Goal: Complete application form: Complete application form

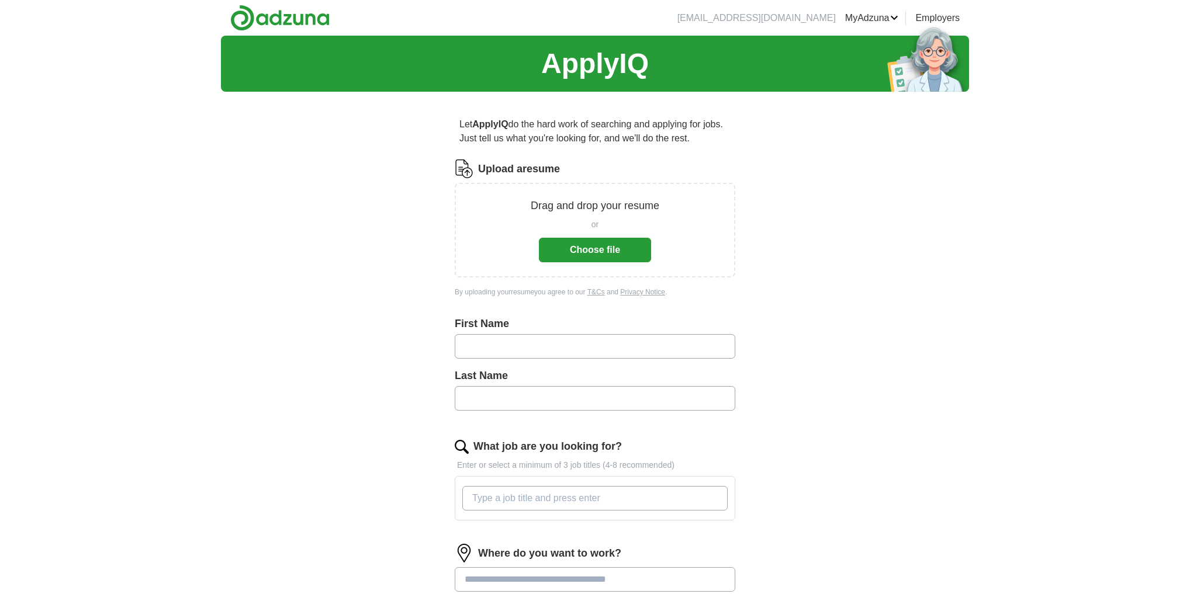
click at [583, 251] on button "Choose file" at bounding box center [595, 250] width 112 height 25
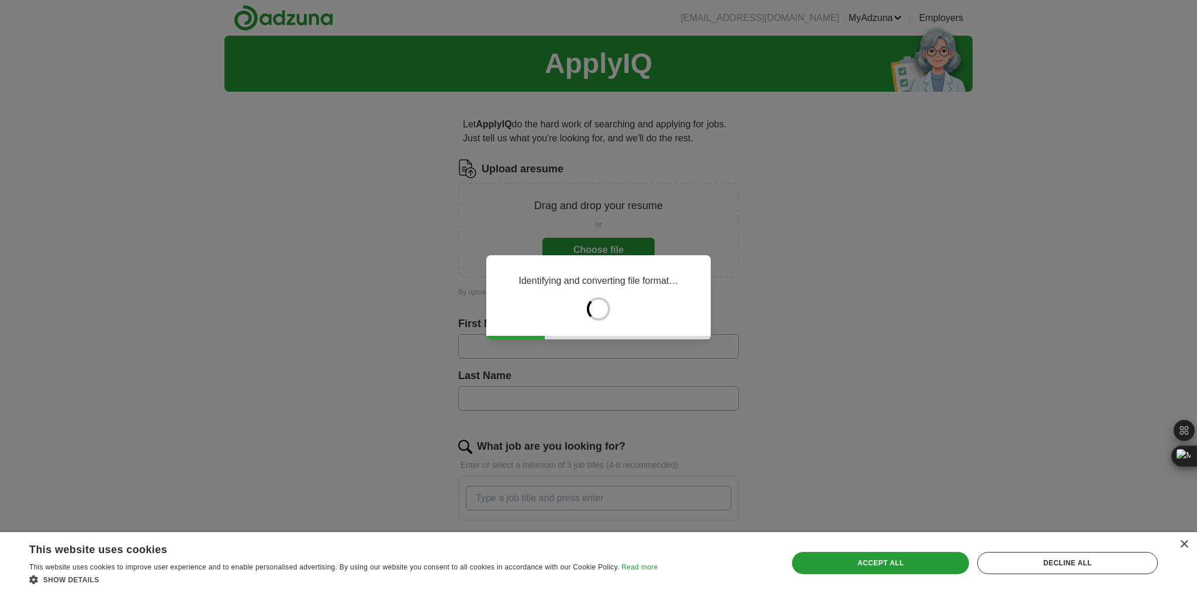
click at [899, 560] on div "Accept all" at bounding box center [880, 563] width 177 height 22
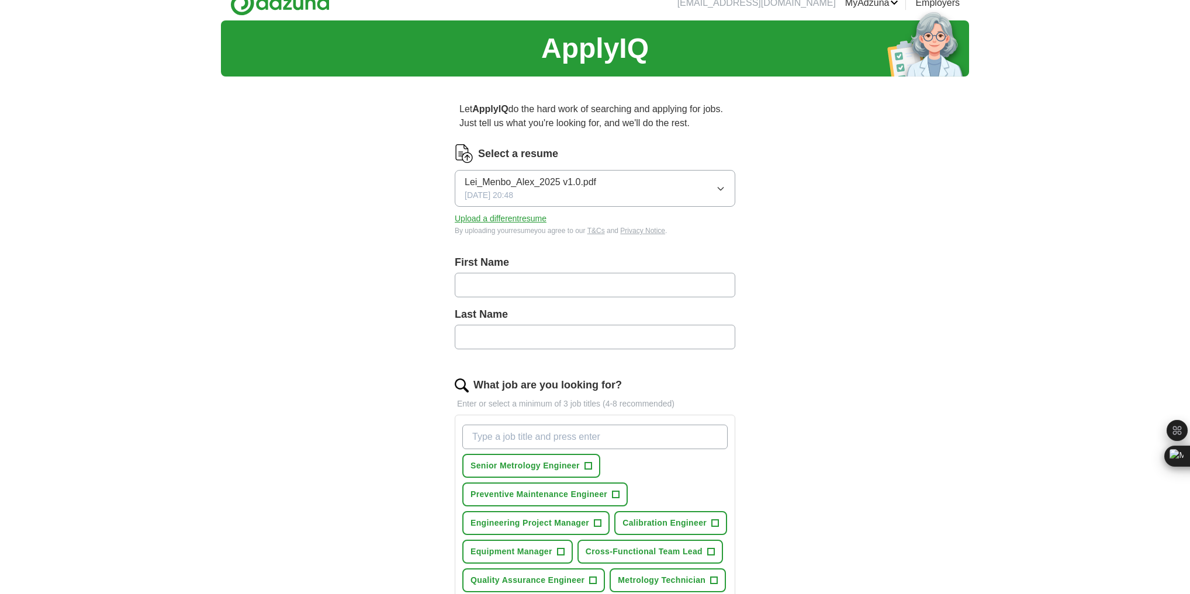
scroll to position [47, 0]
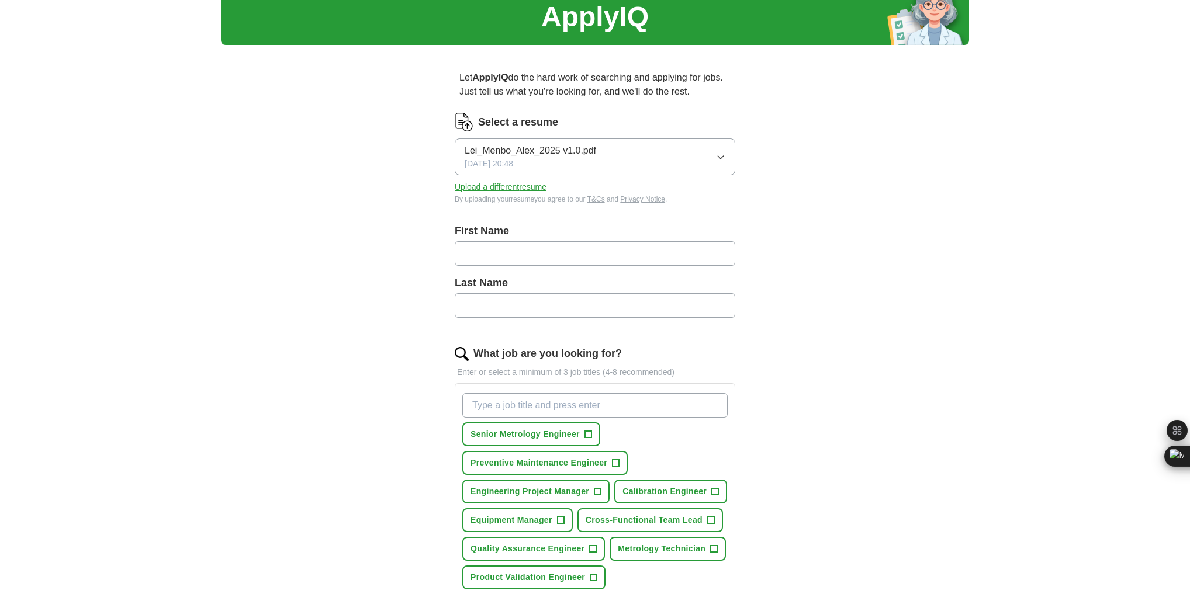
click at [488, 258] on input "text" at bounding box center [595, 253] width 280 height 25
type input "*****"
type input "***"
click at [508, 255] on input "*****" at bounding box center [595, 253] width 280 height 25
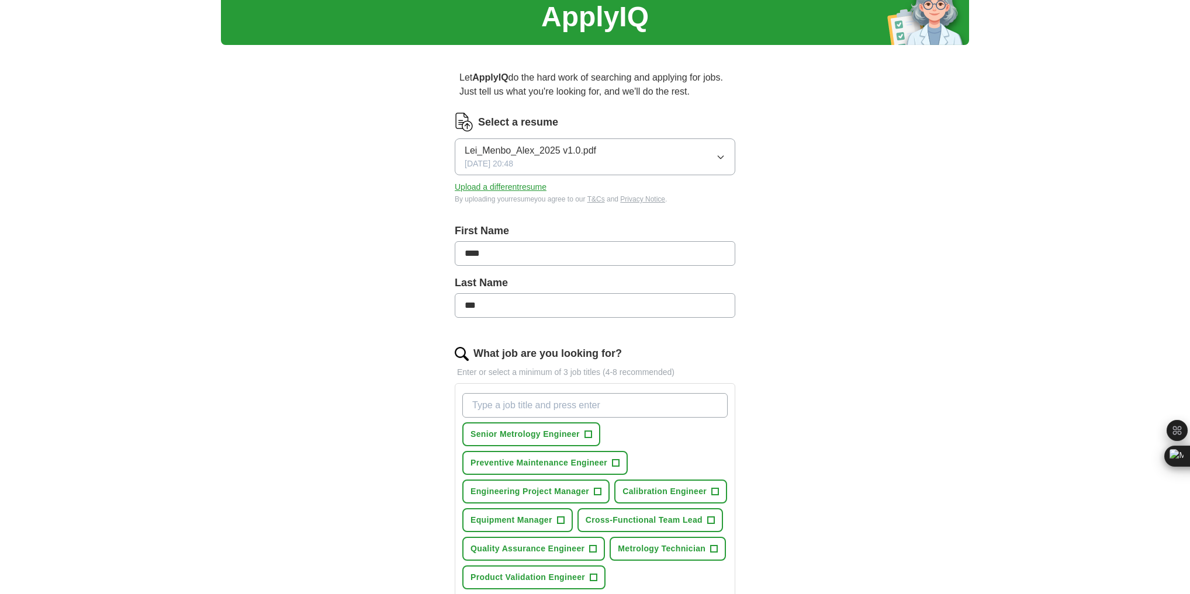
type input "****"
click at [853, 247] on div "ApplyIQ Let ApplyIQ do the hard work of searching and applying for jobs. Just t…" at bounding box center [595, 443] width 748 height 909
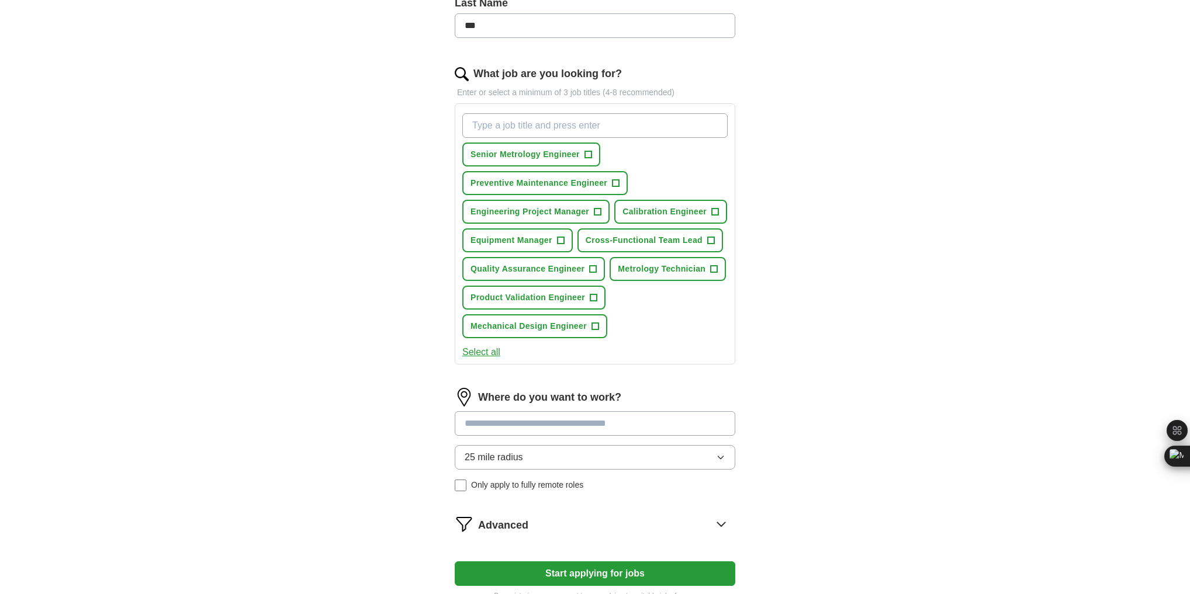
scroll to position [327, 0]
click at [483, 347] on button "Select all" at bounding box center [481, 352] width 38 height 14
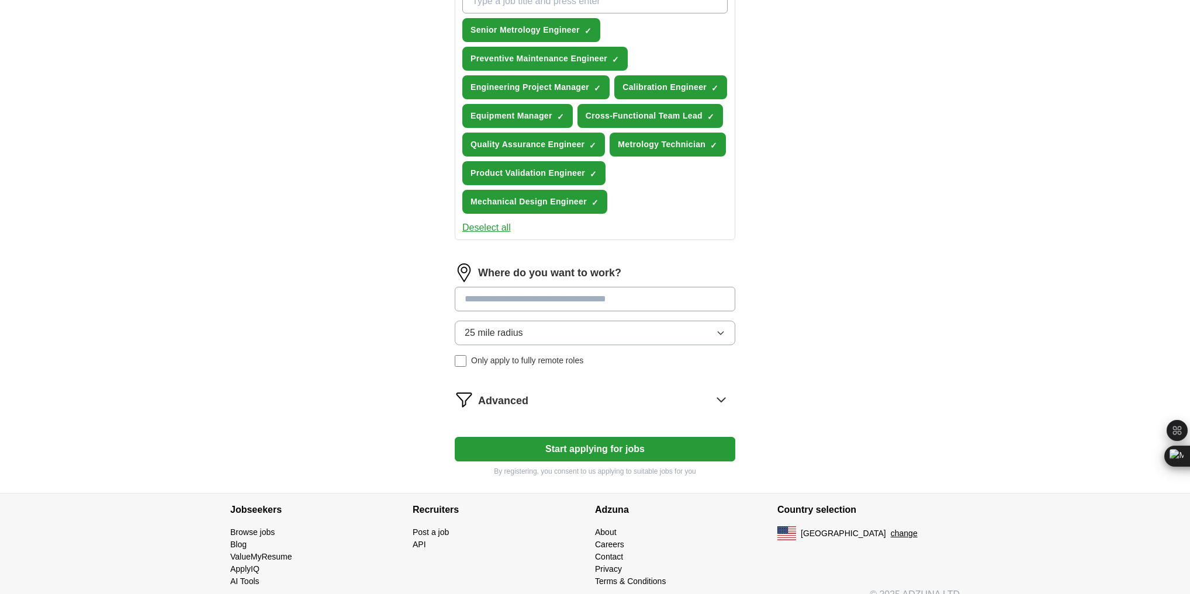
scroll to position [463, 0]
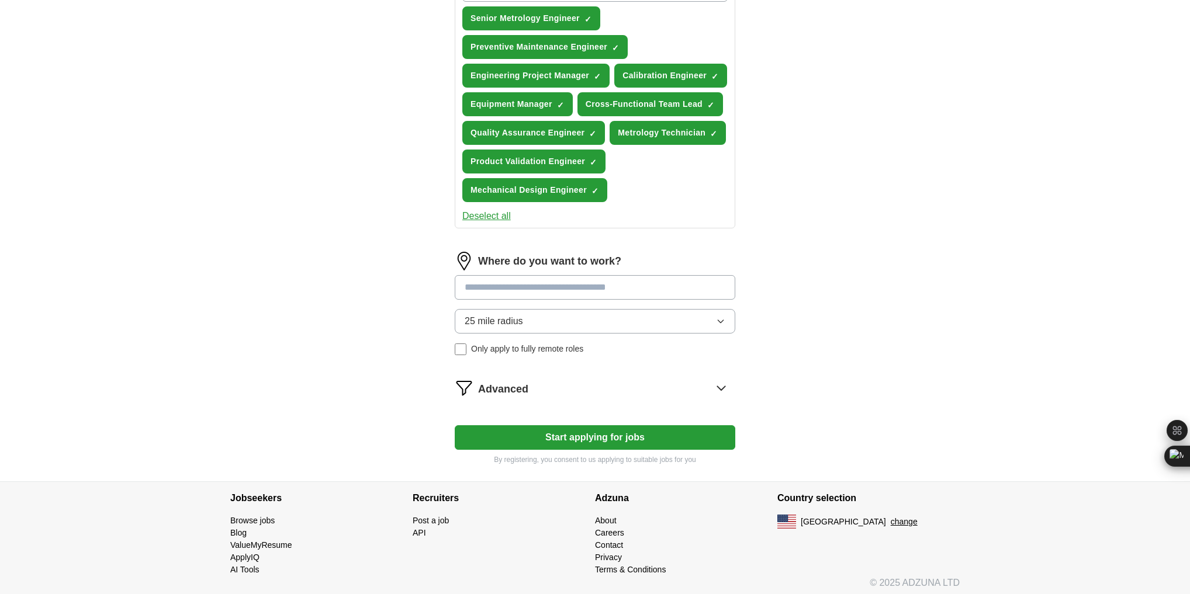
click at [599, 277] on input at bounding box center [595, 287] width 280 height 25
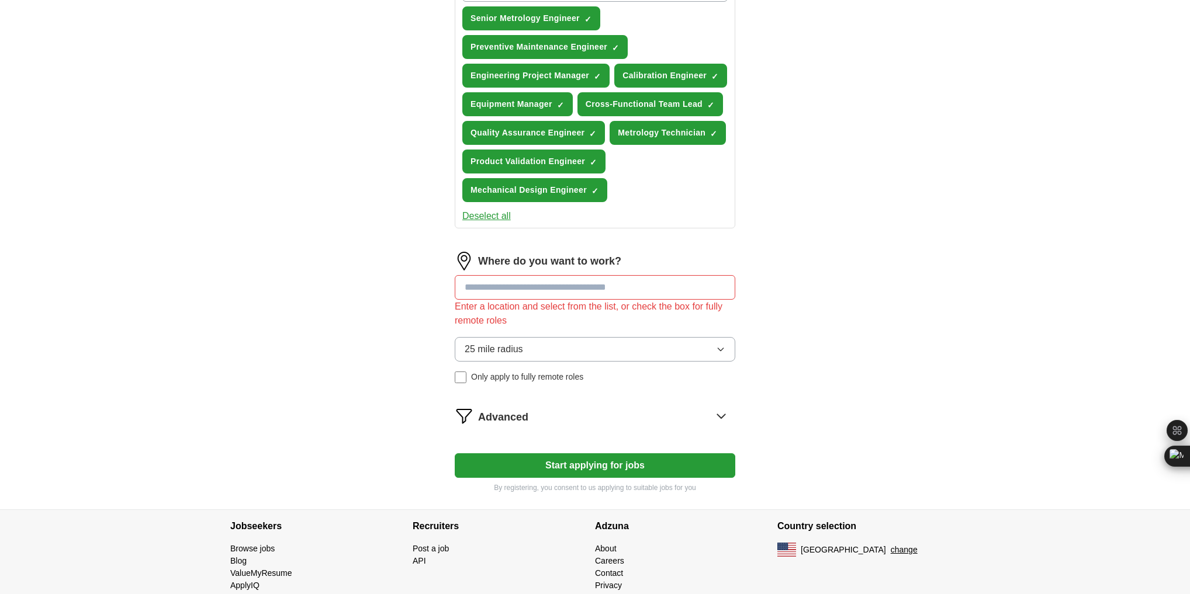
click at [622, 320] on div "Where do you want to work? Enter a location and select from the list, or check …" at bounding box center [595, 322] width 280 height 141
click at [636, 344] on button "25 mile radius" at bounding box center [595, 349] width 280 height 25
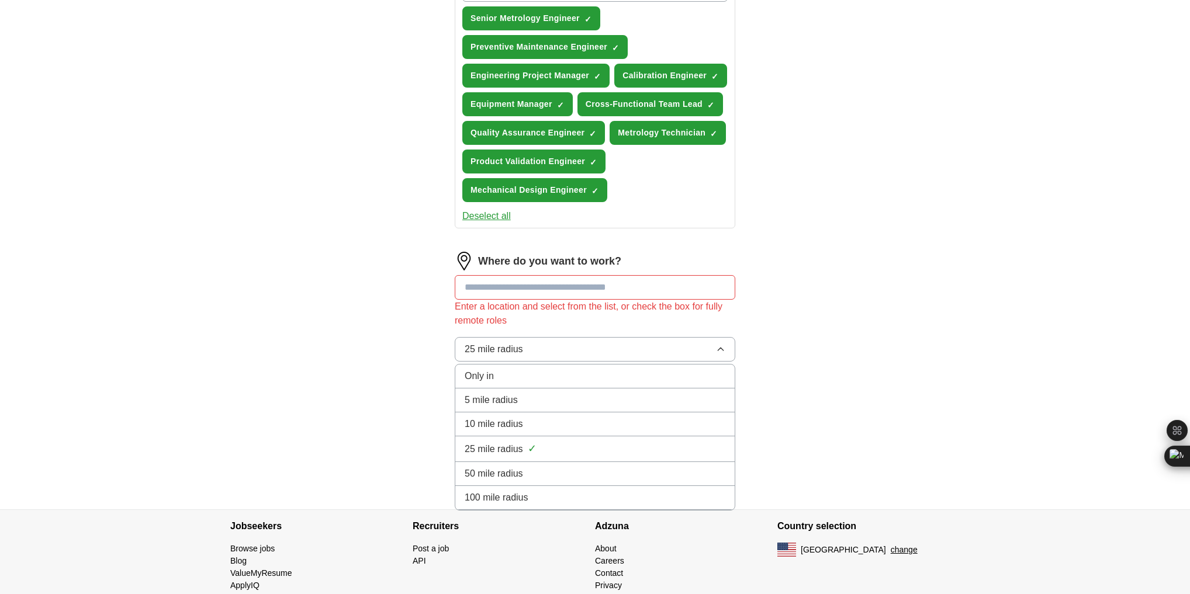
click at [550, 462] on li "50 mile radius" at bounding box center [594, 474] width 279 height 24
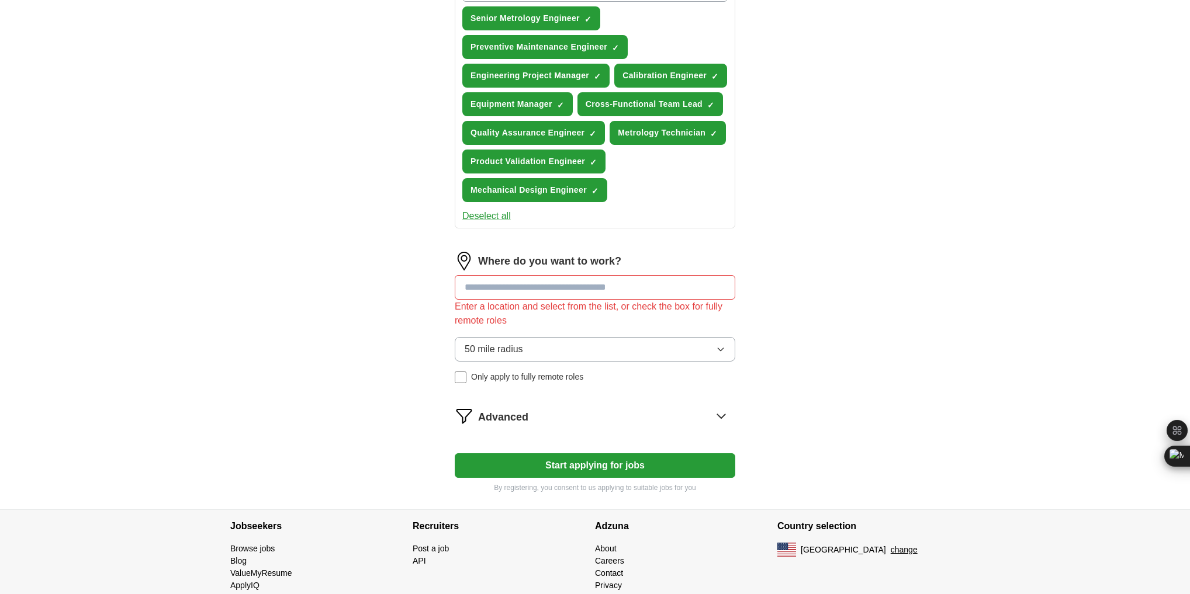
click at [615, 346] on button "50 mile radius" at bounding box center [595, 349] width 280 height 25
drag, startPoint x: 814, startPoint y: 376, endPoint x: 807, endPoint y: 373, distance: 7.6
click at [813, 376] on div "ApplyIQ Let ApplyIQ do the hard work of searching and applying for jobs. Just t…" at bounding box center [595, 41] width 748 height 937
click at [615, 287] on input at bounding box center [595, 287] width 280 height 25
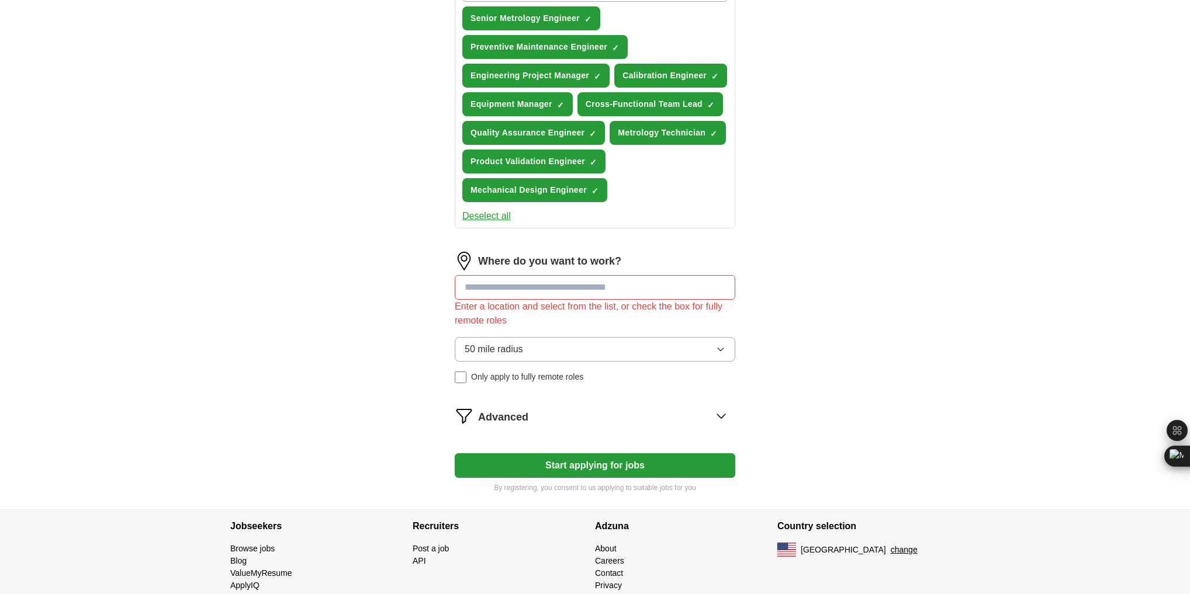
click at [725, 409] on icon at bounding box center [721, 416] width 19 height 19
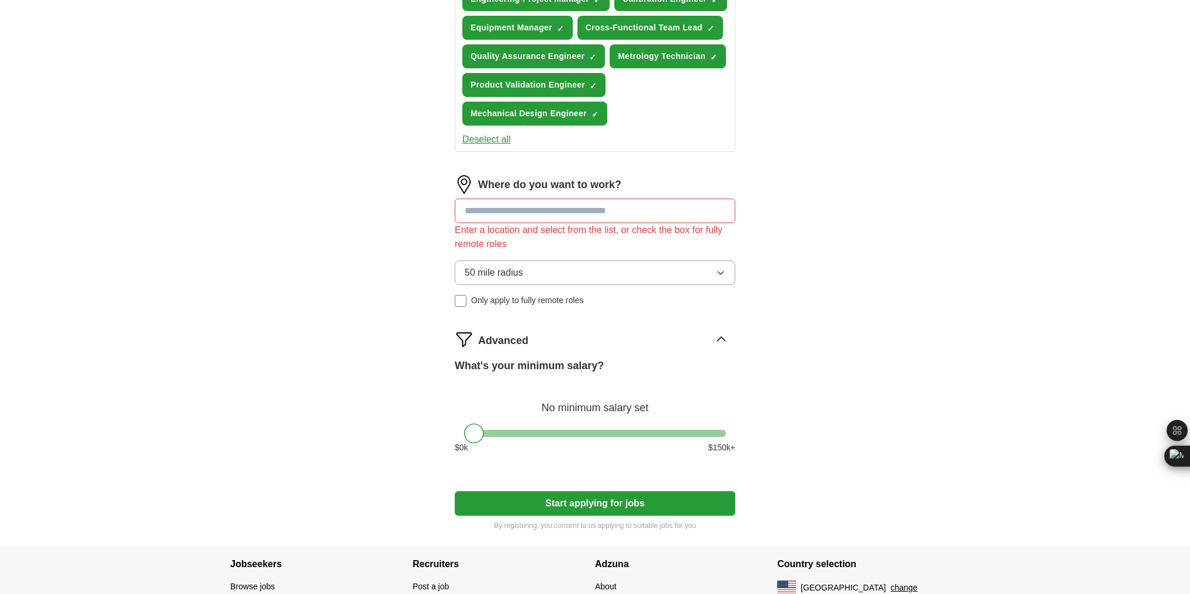
scroll to position [556, 0]
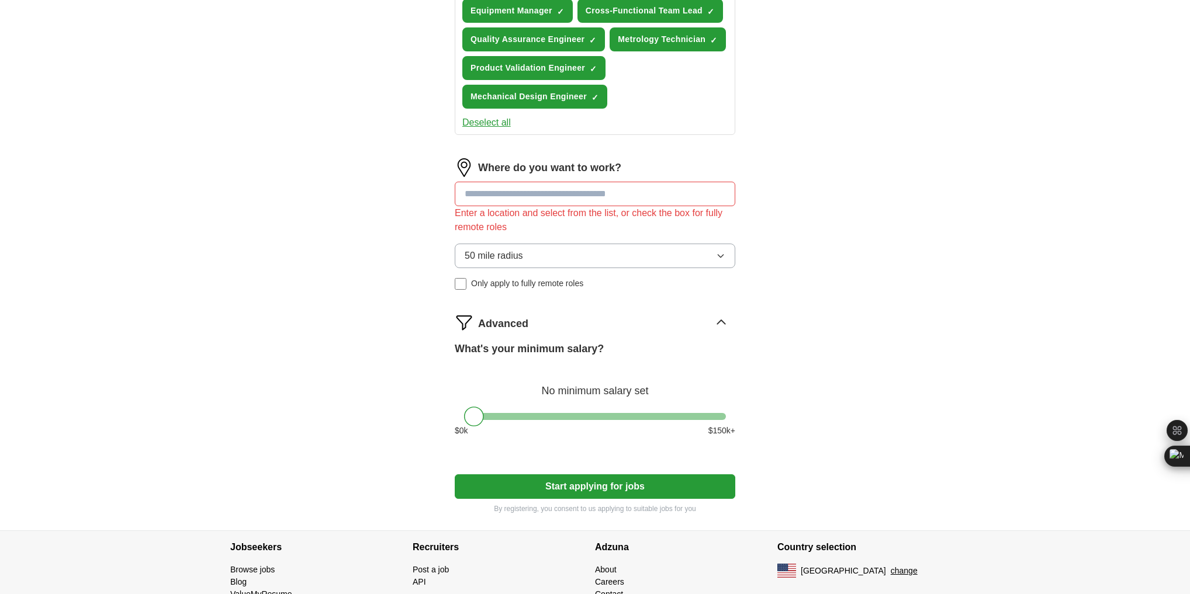
click at [569, 184] on input at bounding box center [595, 194] width 280 height 25
type input "**********"
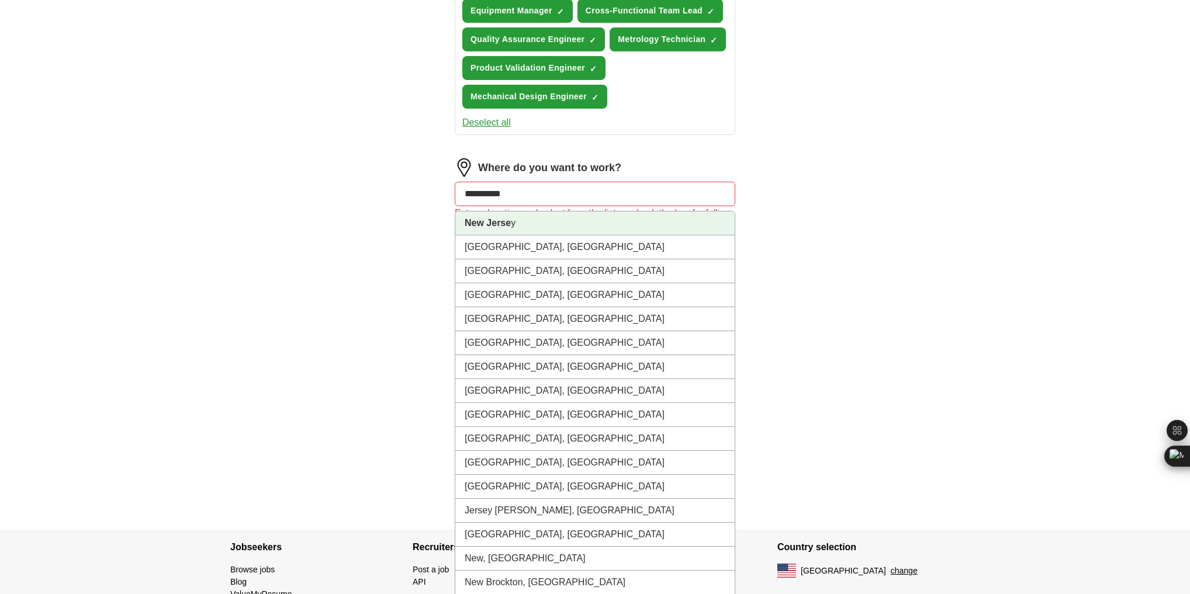
click at [555, 212] on li "New Jerse y" at bounding box center [594, 224] width 279 height 24
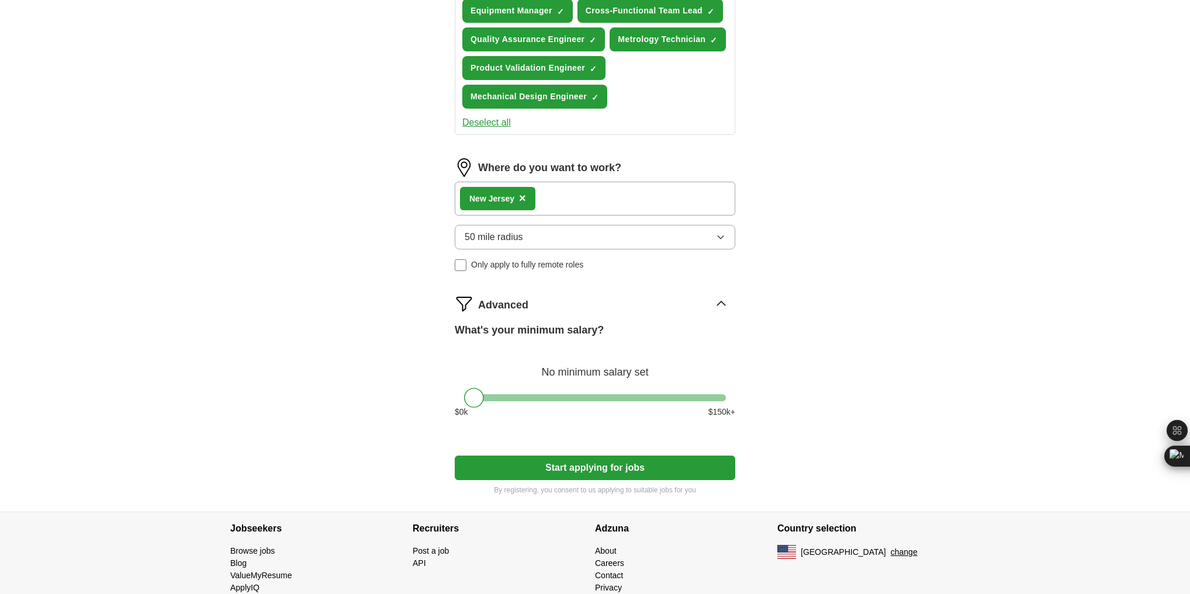
click at [572, 191] on div "New Jerse y ×" at bounding box center [595, 199] width 280 height 34
click at [577, 191] on div "New Jerse y ×" at bounding box center [595, 199] width 280 height 34
click at [566, 196] on div "New Jerse y ×" at bounding box center [595, 199] width 280 height 34
click at [568, 199] on div "New Jerse y ×" at bounding box center [595, 199] width 280 height 34
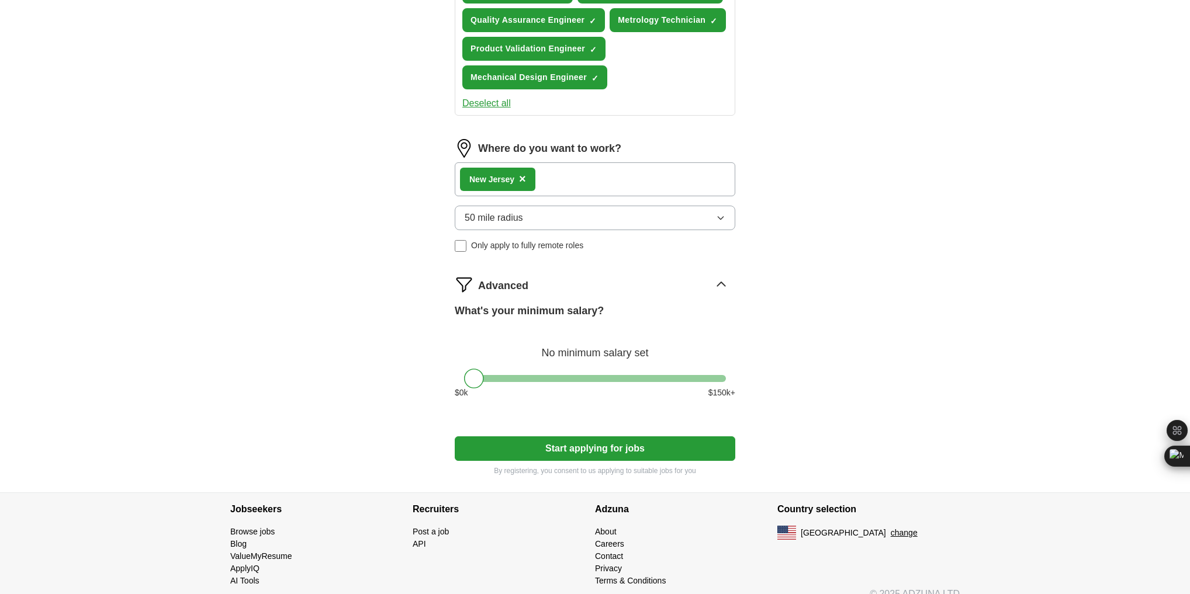
scroll to position [587, 0]
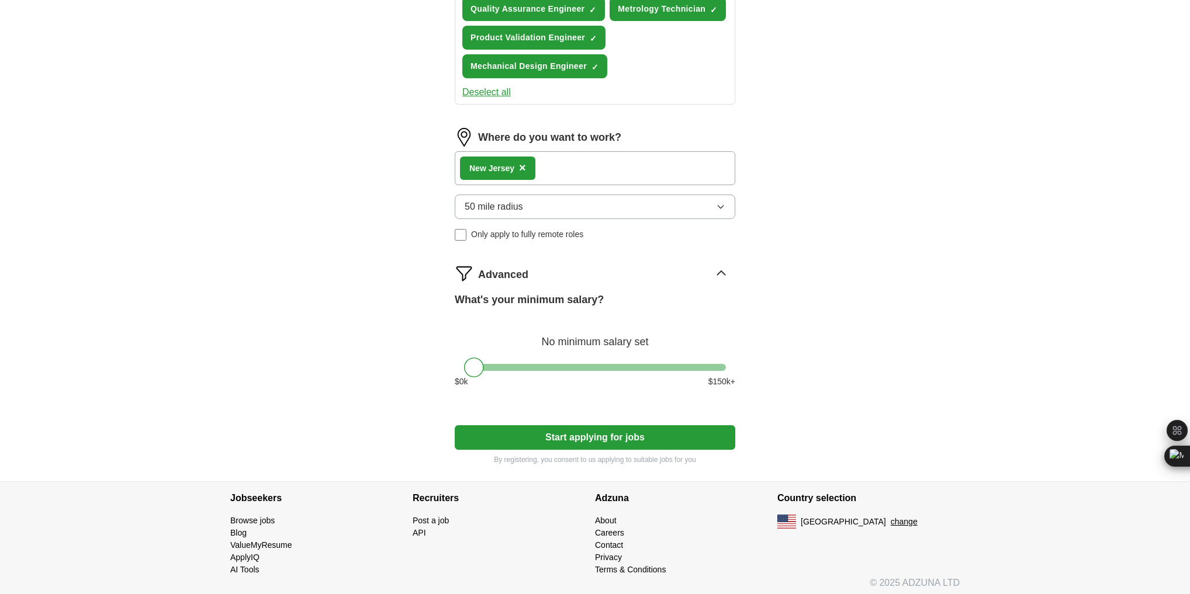
click at [637, 175] on div "New Jerse y ×" at bounding box center [595, 168] width 280 height 34
click at [712, 206] on button "50 mile radius" at bounding box center [595, 207] width 280 height 25
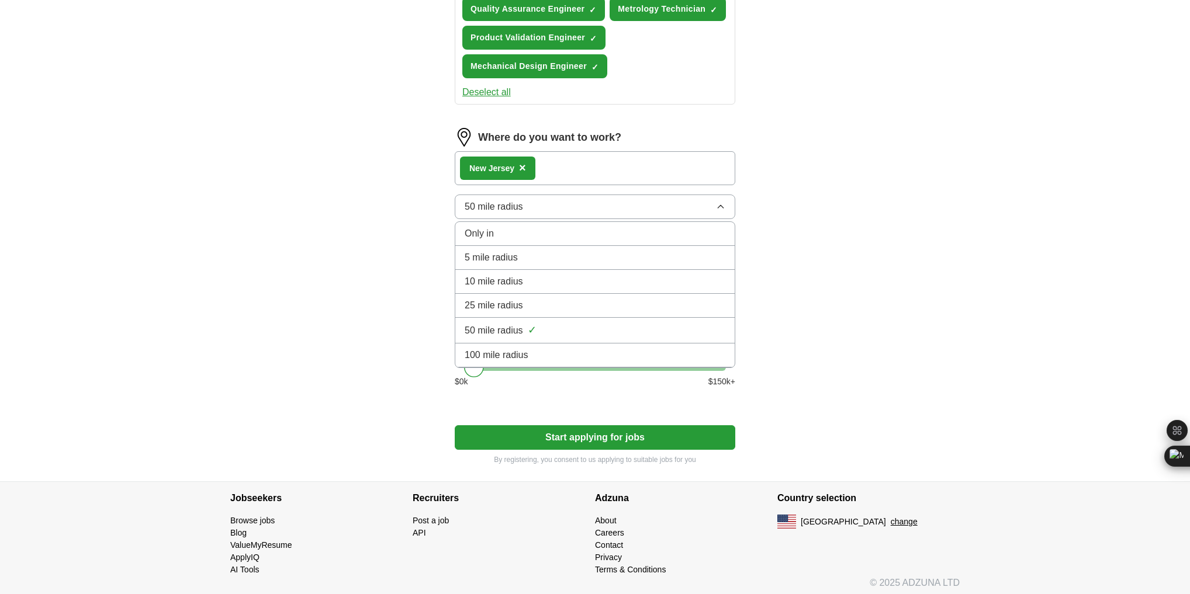
click at [713, 202] on button "50 mile radius" at bounding box center [595, 207] width 280 height 25
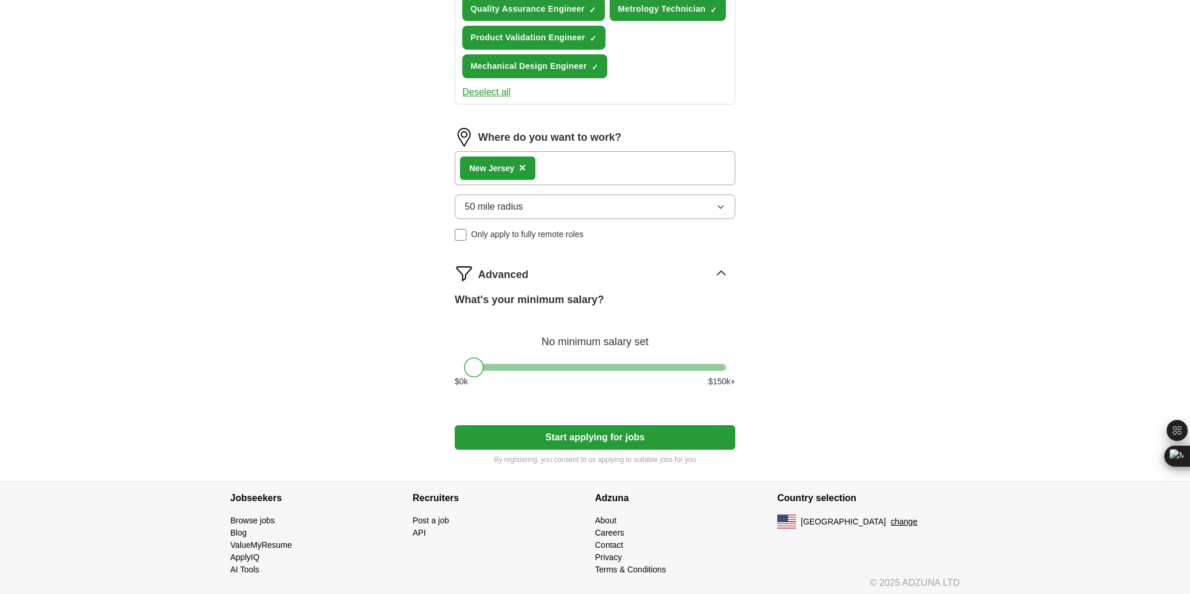
click at [698, 264] on div "Advanced" at bounding box center [606, 273] width 257 height 19
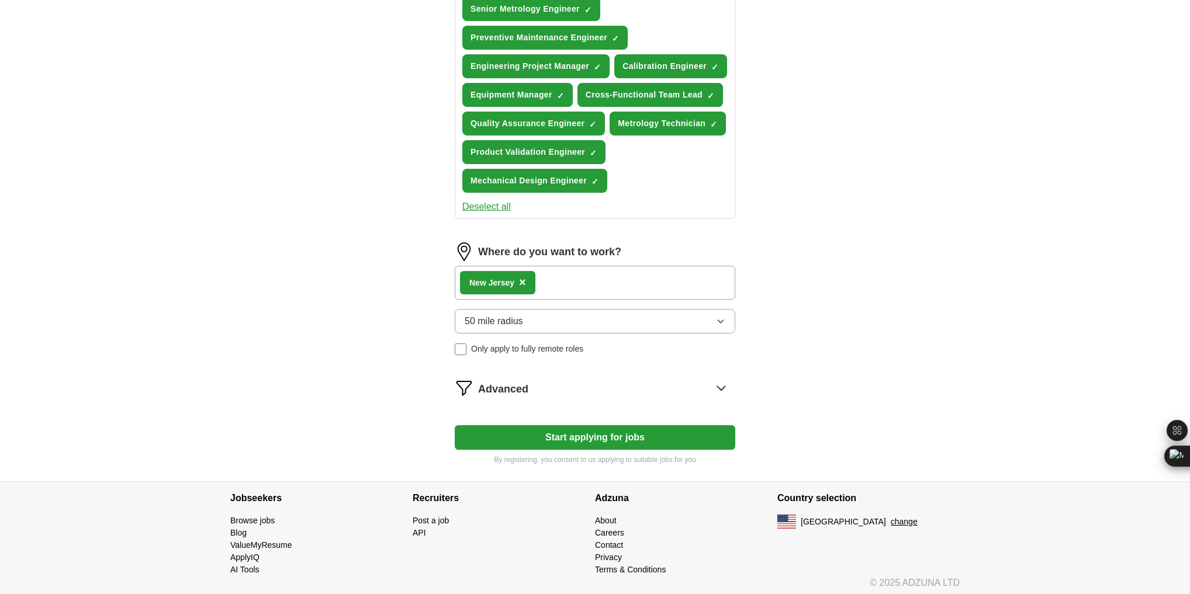
click at [717, 321] on icon "button" at bounding box center [720, 321] width 9 height 9
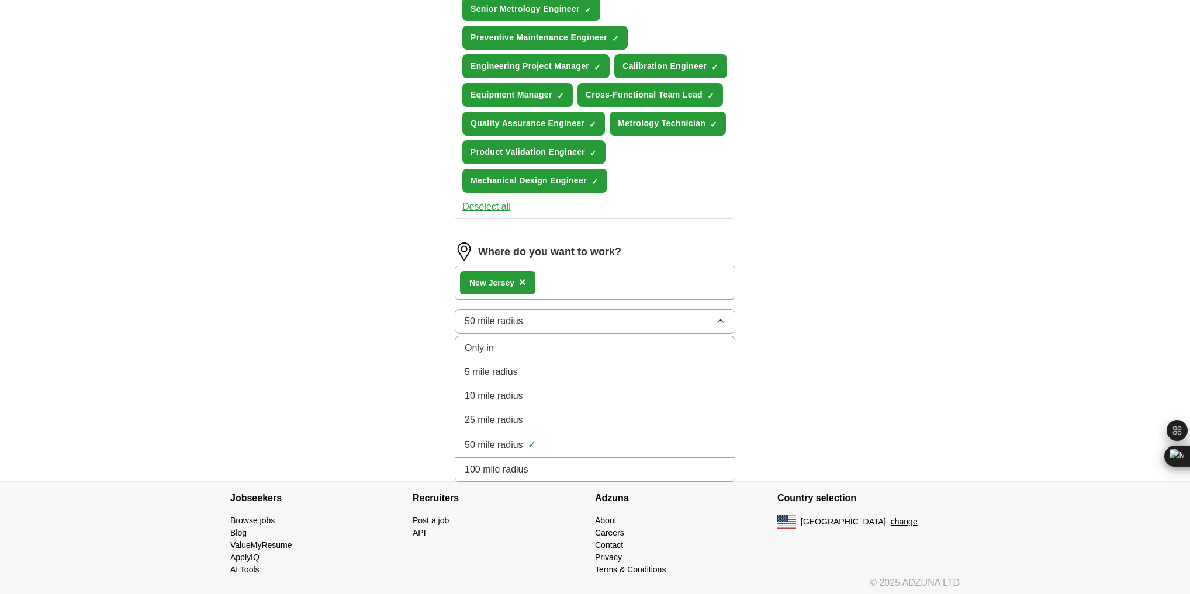
click at [699, 317] on button "50 mile radius" at bounding box center [595, 321] width 280 height 25
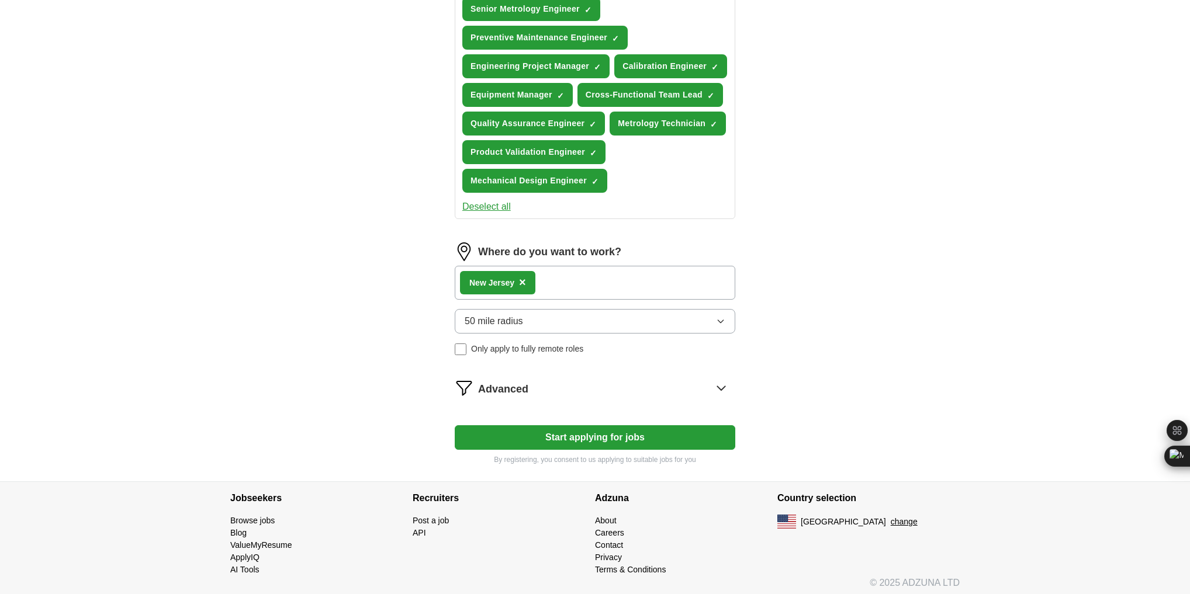
click at [682, 397] on form "Select a resume Lei_Menbo_Alex_2025 v1.0.pdf 09/15/2025, 20:48 Upload a differe…" at bounding box center [595, 76] width 280 height 778
click at [684, 384] on div "Advanced" at bounding box center [606, 388] width 257 height 19
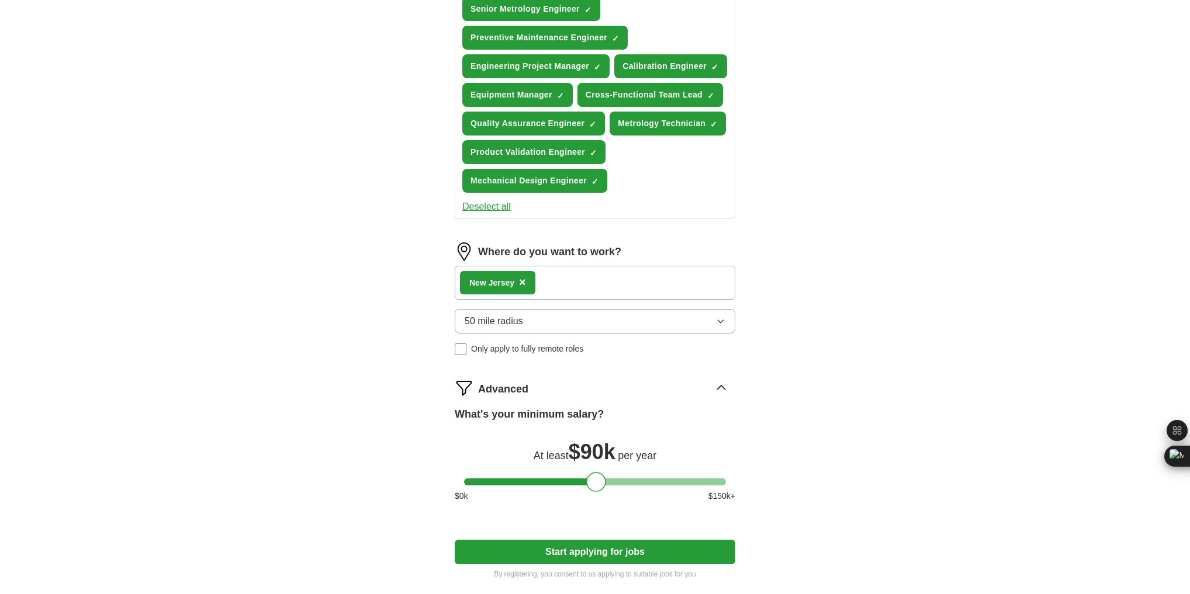
drag, startPoint x: 475, startPoint y: 477, endPoint x: 598, endPoint y: 479, distance: 122.7
click at [596, 479] on div at bounding box center [596, 482] width 20 height 20
click at [805, 461] on div "ApplyIQ Let ApplyIQ do the hard work of searching and applying for jobs. Just t…" at bounding box center [595, 80] width 748 height 1032
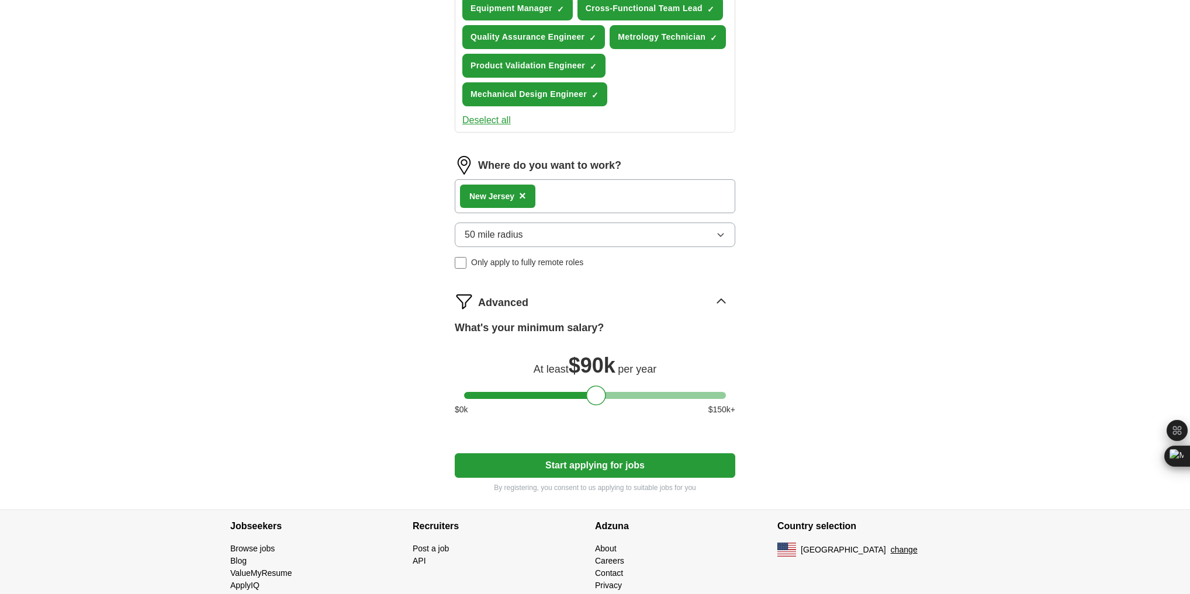
scroll to position [587, 0]
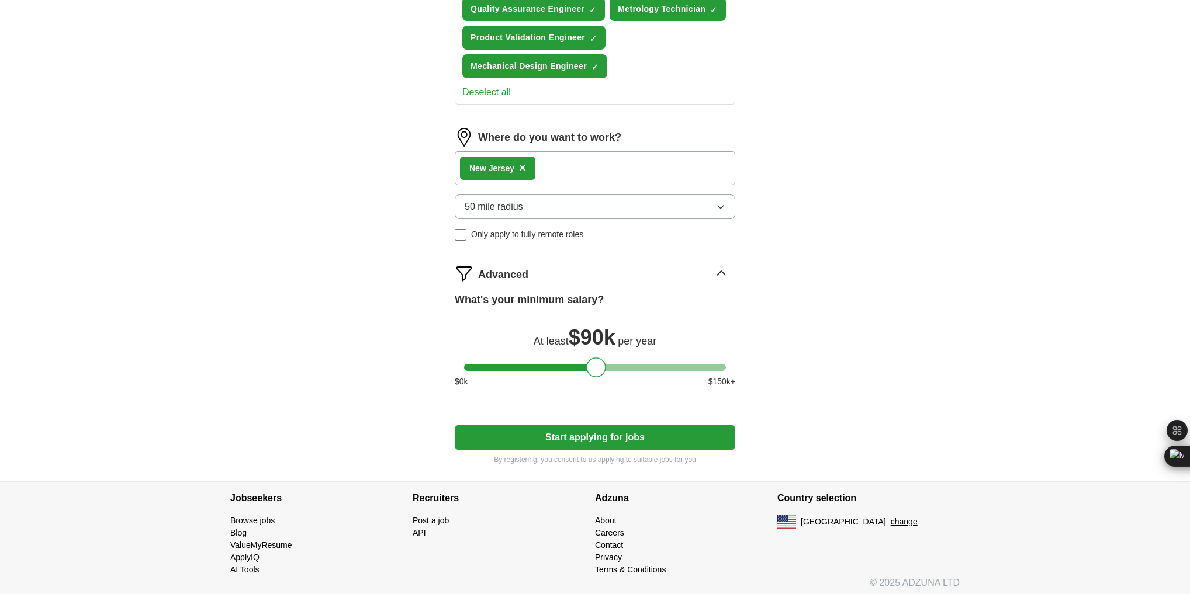
click at [634, 431] on button "Start applying for jobs" at bounding box center [595, 437] width 280 height 25
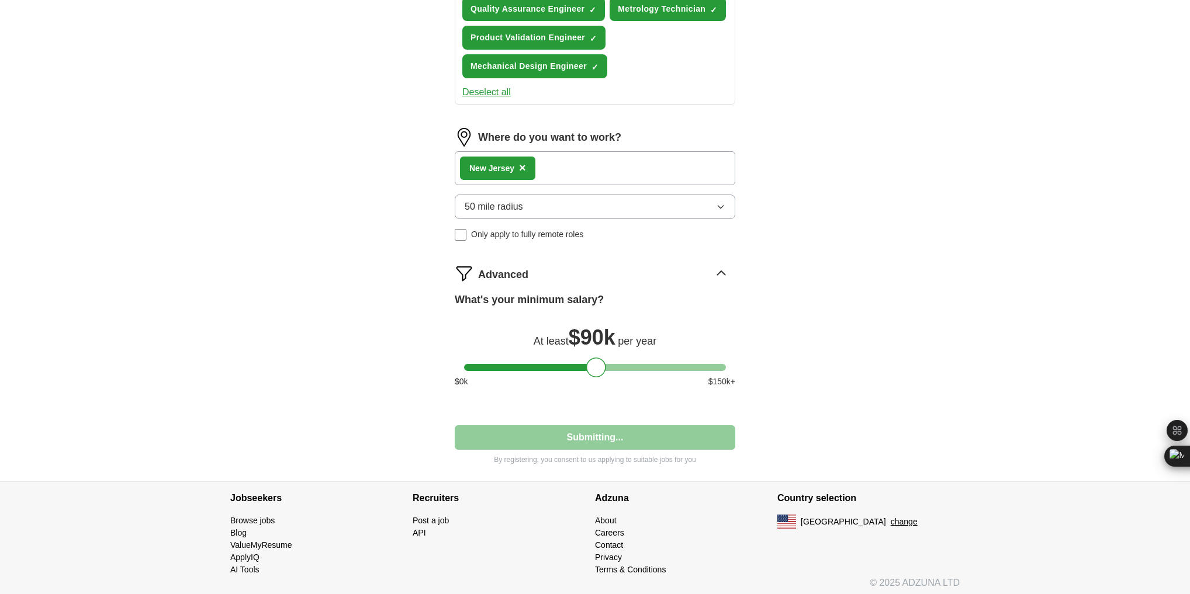
select select "**"
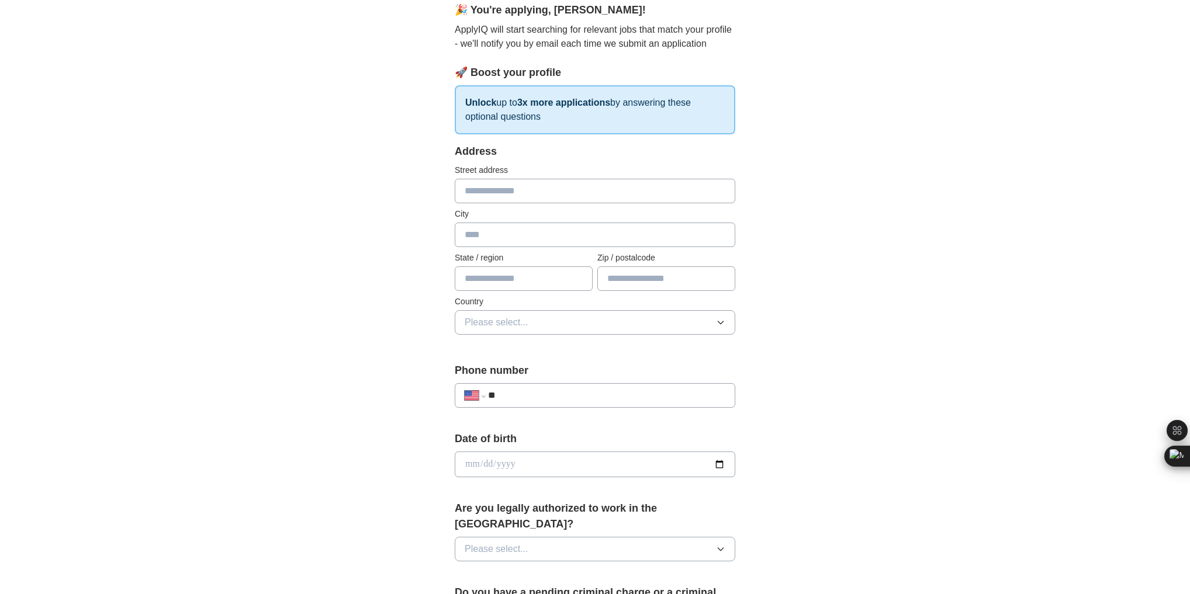
scroll to position [140, 0]
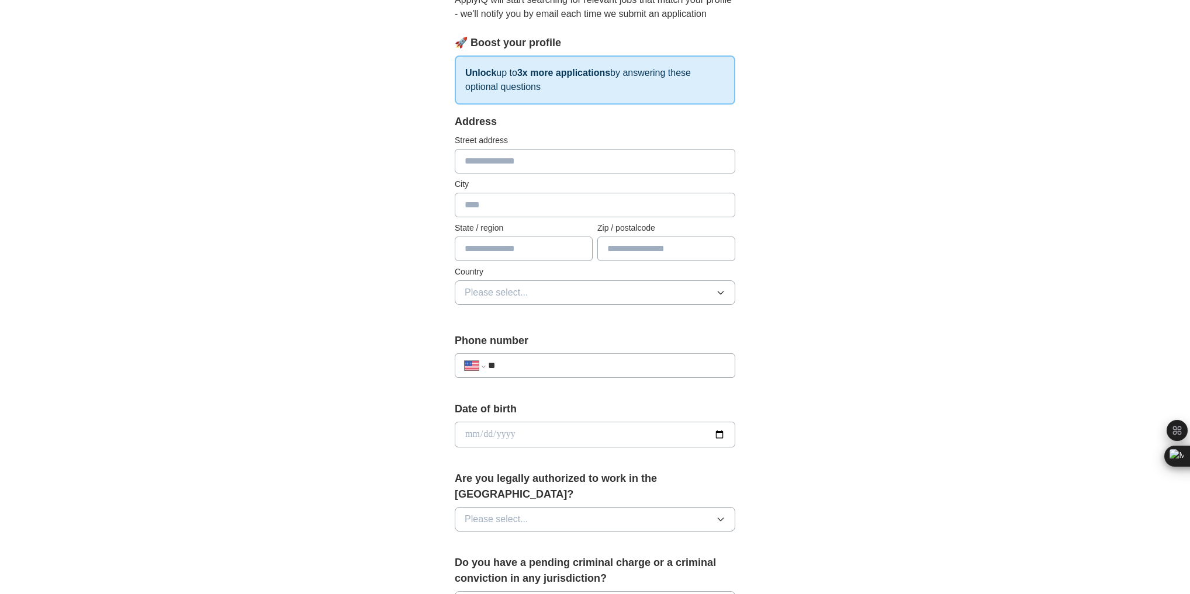
click at [622, 297] on button "Please select..." at bounding box center [595, 292] width 280 height 25
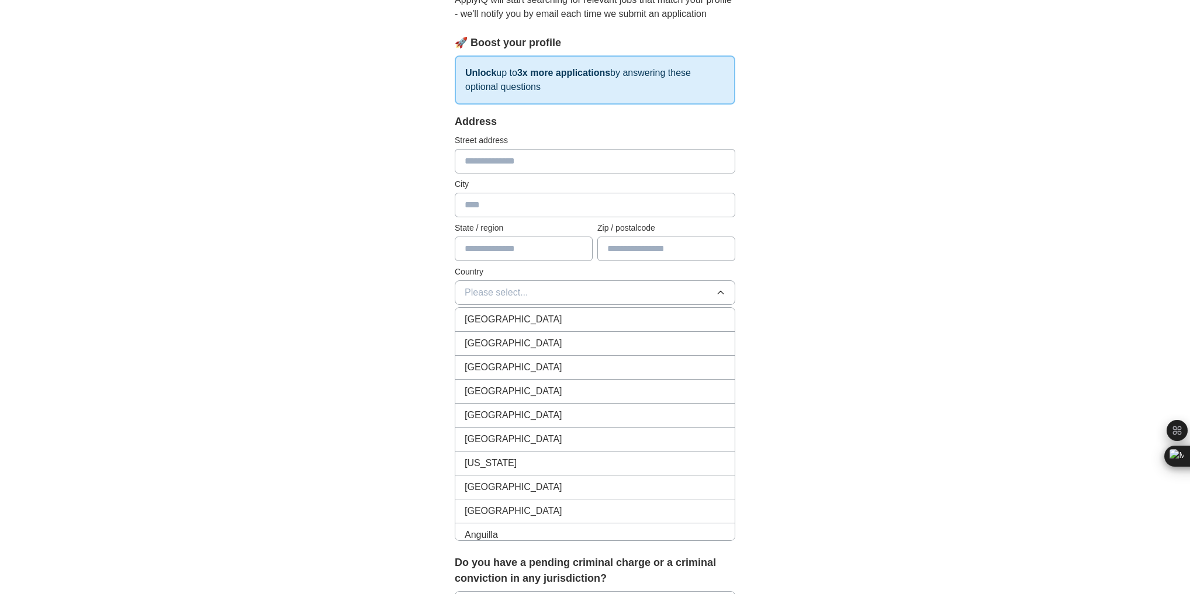
click at [596, 337] on div "United States" at bounding box center [595, 344] width 261 height 14
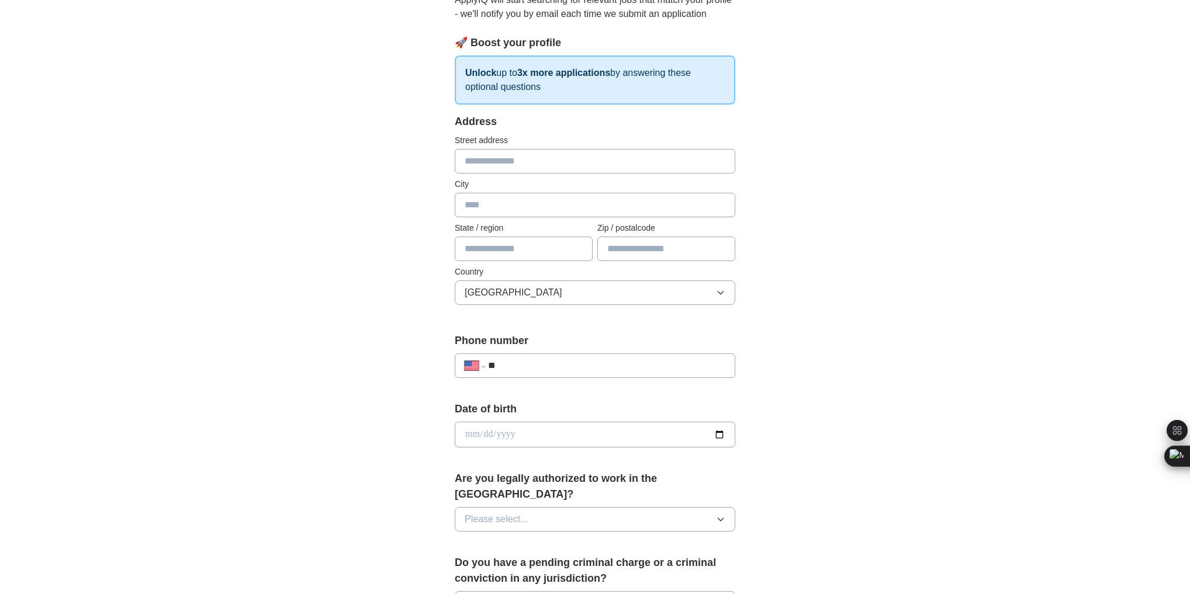
click at [851, 345] on div "**********" at bounding box center [595, 427] width 748 height 1064
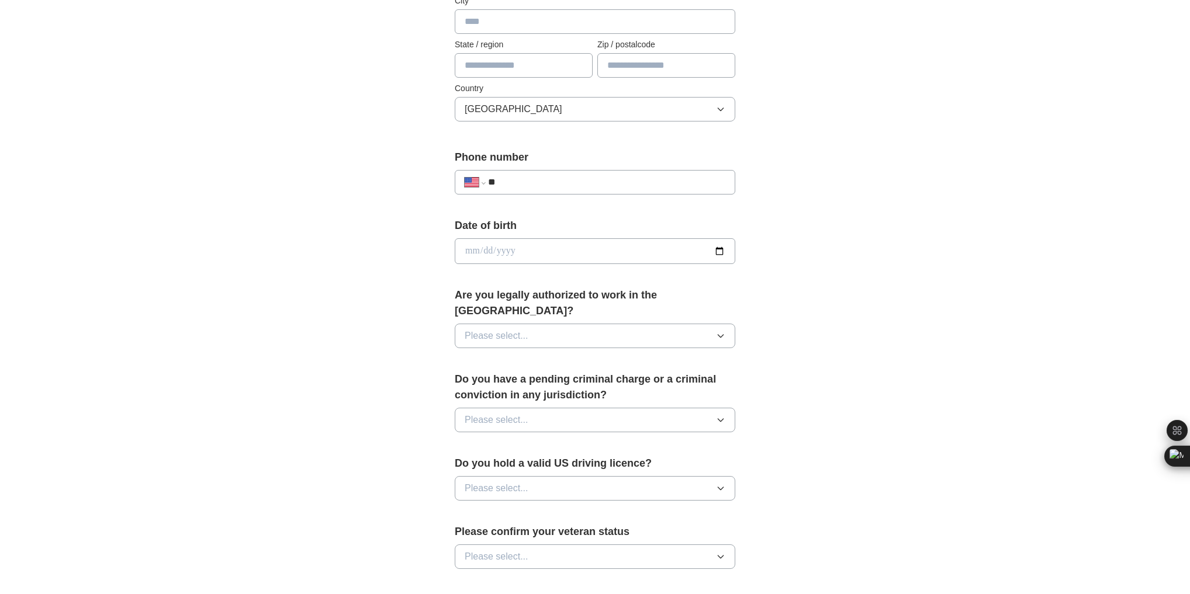
scroll to position [327, 0]
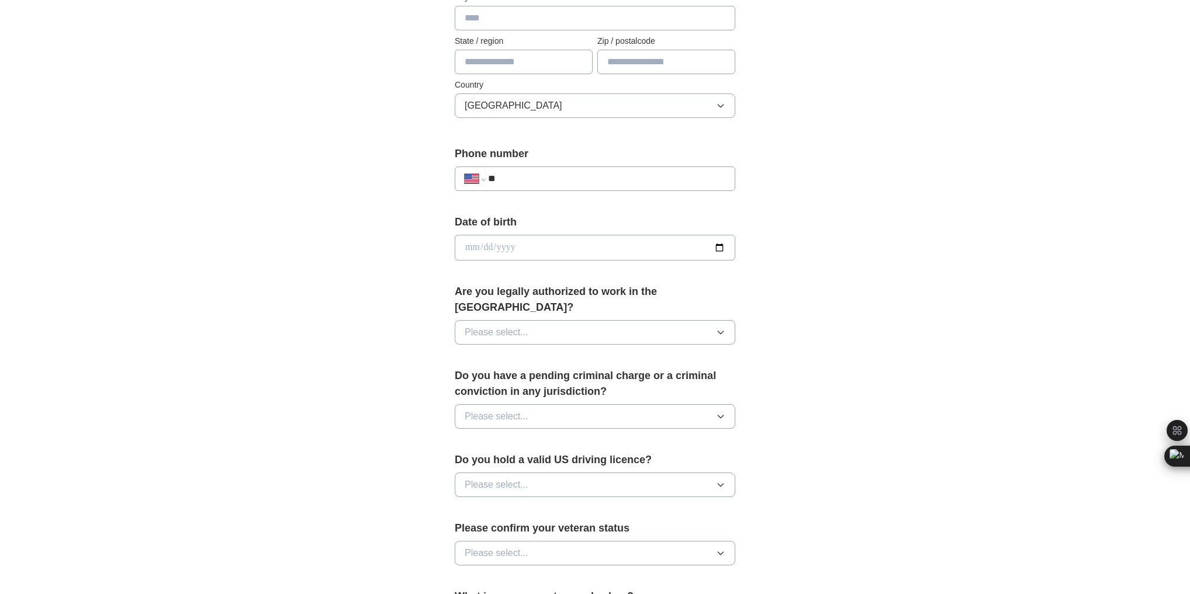
click at [685, 320] on button "Please select..." at bounding box center [595, 332] width 280 height 25
click at [645, 352] on div "Yes" at bounding box center [595, 359] width 261 height 14
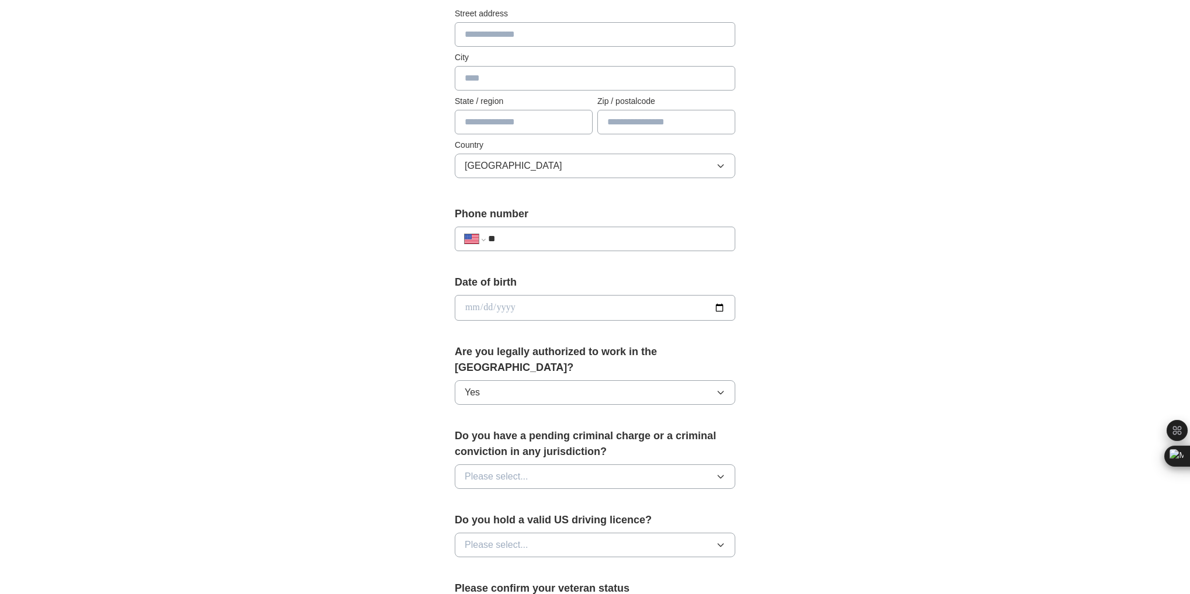
scroll to position [93, 0]
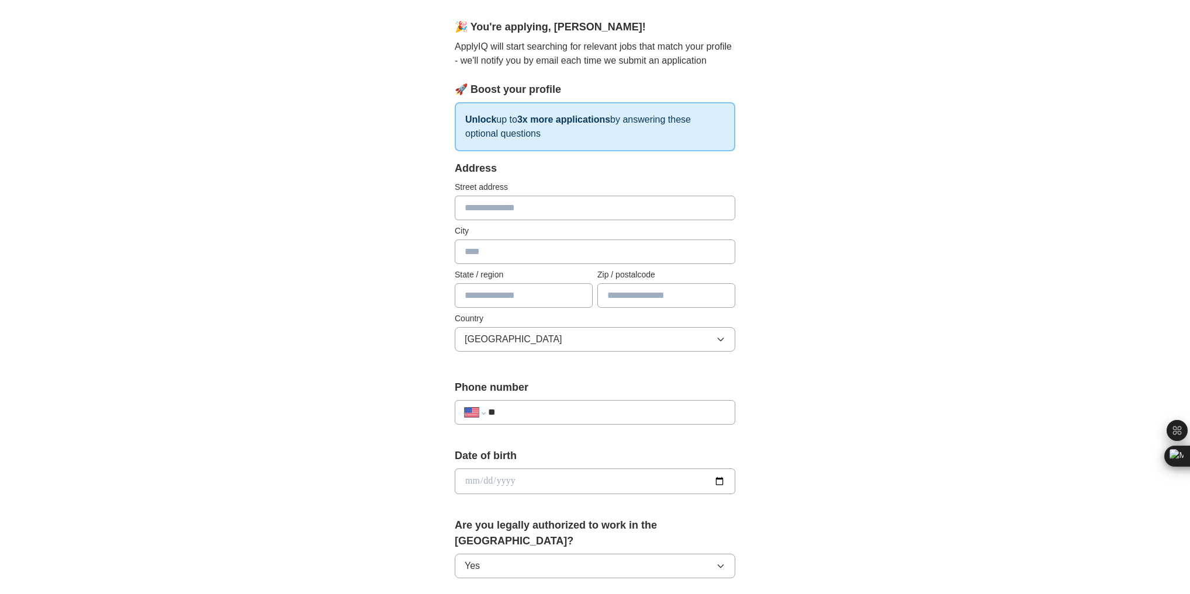
click at [674, 289] on input "text" at bounding box center [666, 295] width 138 height 25
type input "*****"
click at [778, 297] on div "**********" at bounding box center [595, 507] width 374 height 999
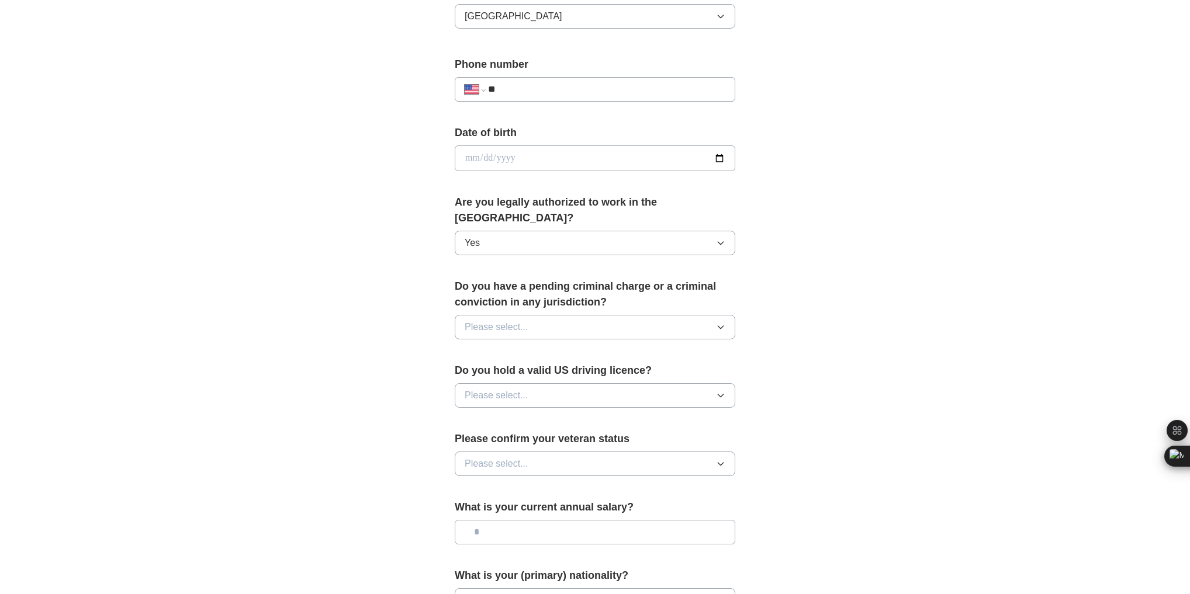
scroll to position [421, 0]
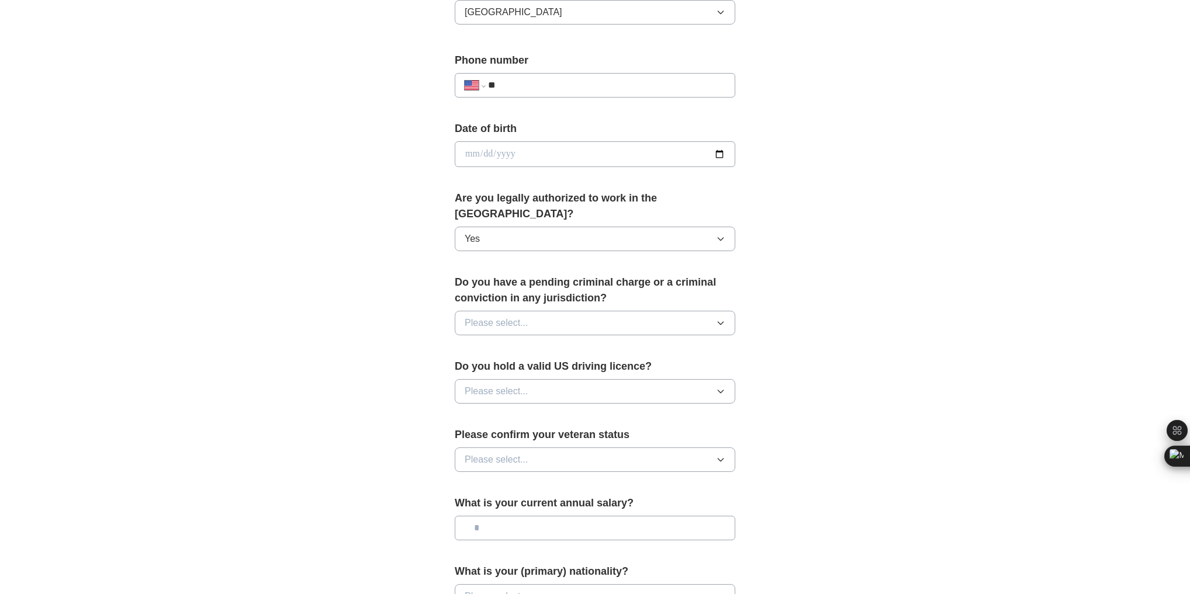
click at [694, 313] on button "Please select..." at bounding box center [595, 323] width 280 height 25
click at [595, 367] on div "No" at bounding box center [595, 374] width 261 height 14
click at [687, 379] on button "Please select..." at bounding box center [595, 391] width 280 height 25
click at [594, 411] on div "Yes" at bounding box center [595, 418] width 261 height 14
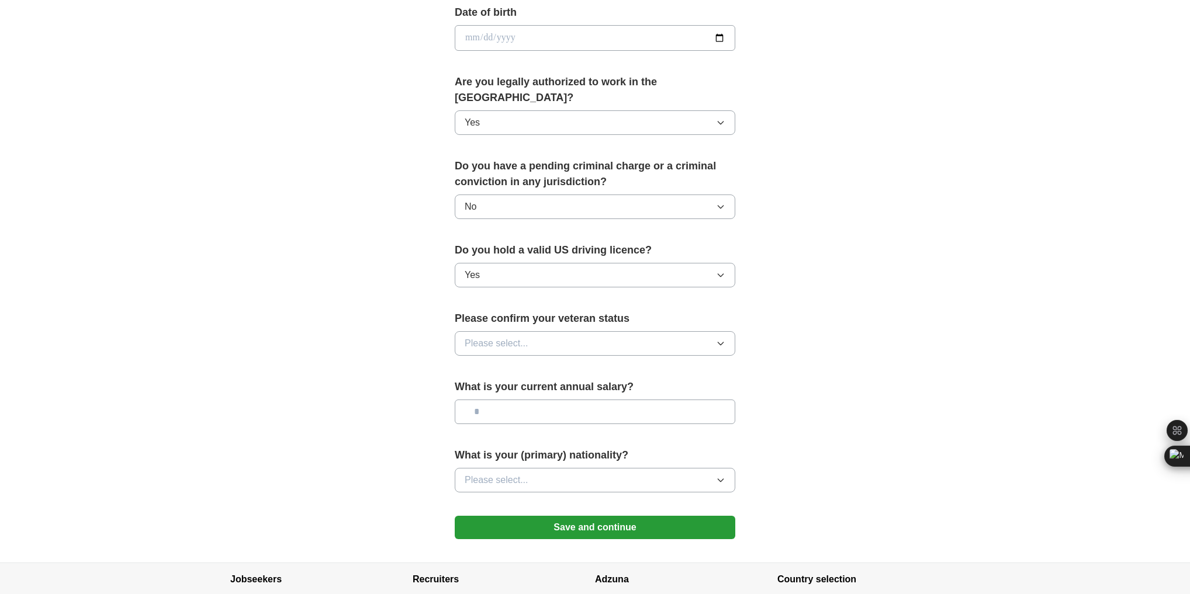
scroll to position [561, 0]
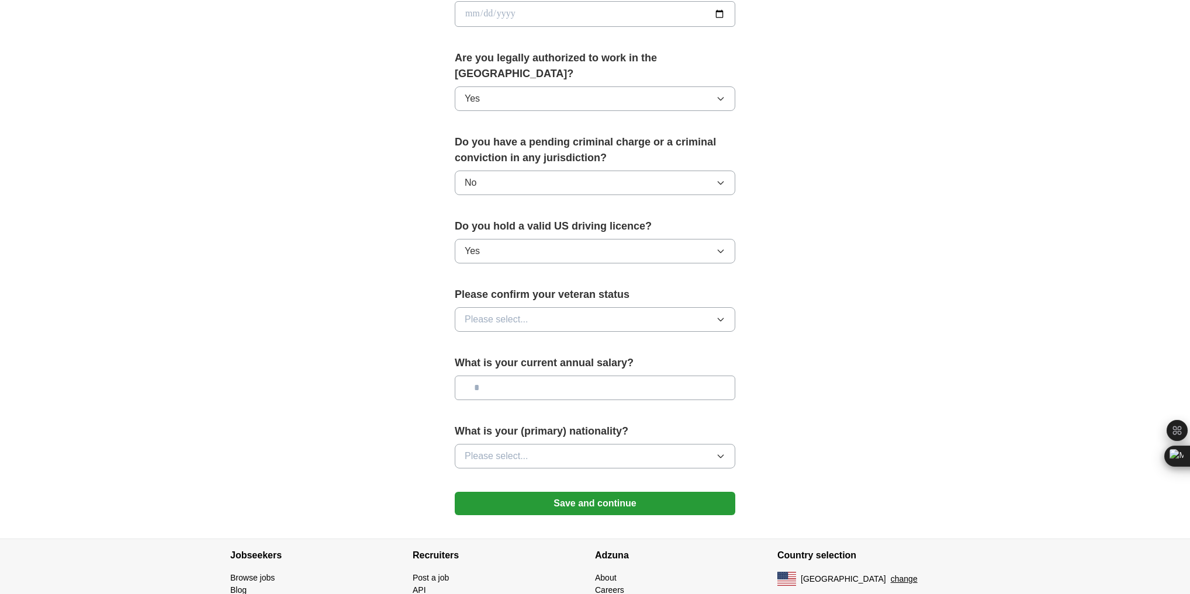
click at [675, 307] on button "Please select..." at bounding box center [595, 319] width 280 height 25
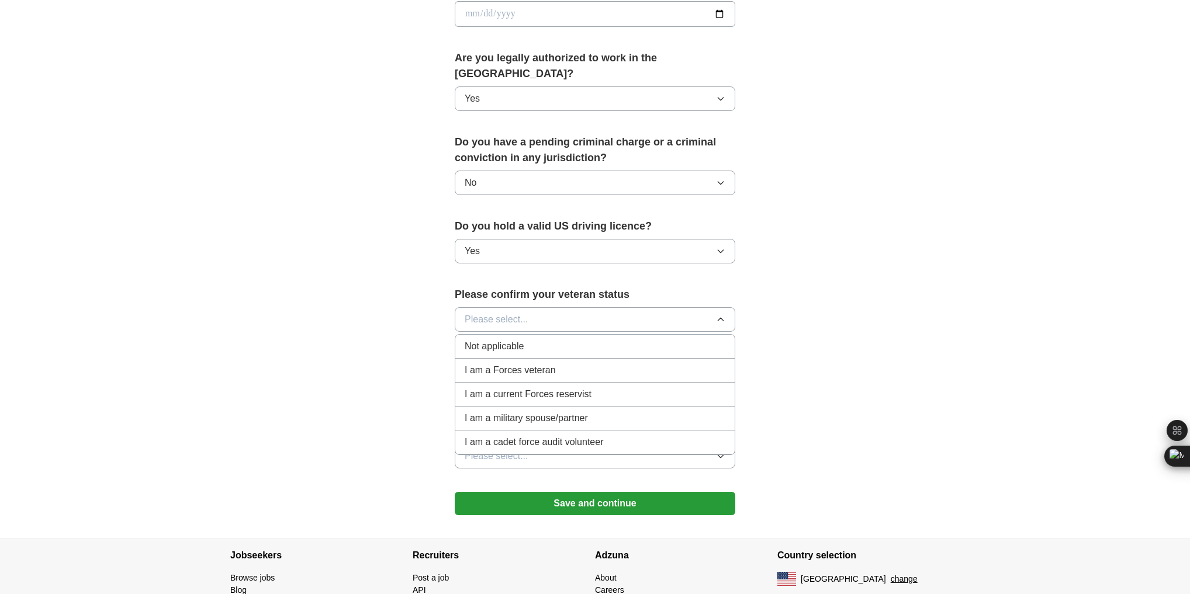
click at [609, 339] on div "Not applicable" at bounding box center [595, 346] width 261 height 14
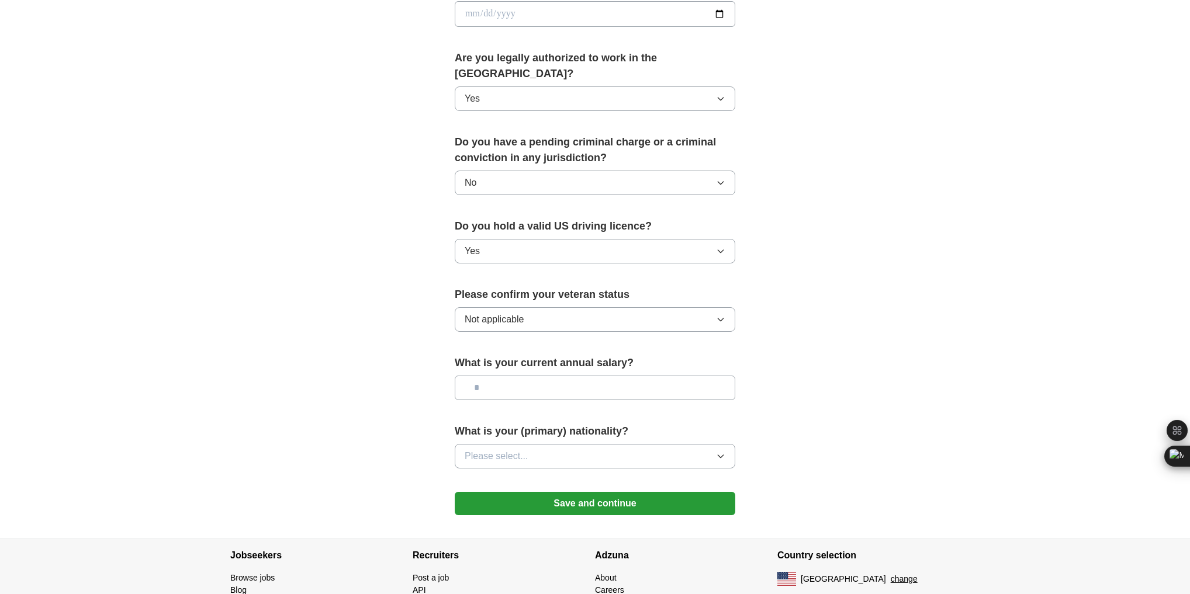
click at [661, 376] on input "text" at bounding box center [595, 388] width 280 height 25
type input "**"
click at [533, 376] on input "**********" at bounding box center [595, 388] width 280 height 25
type input "********"
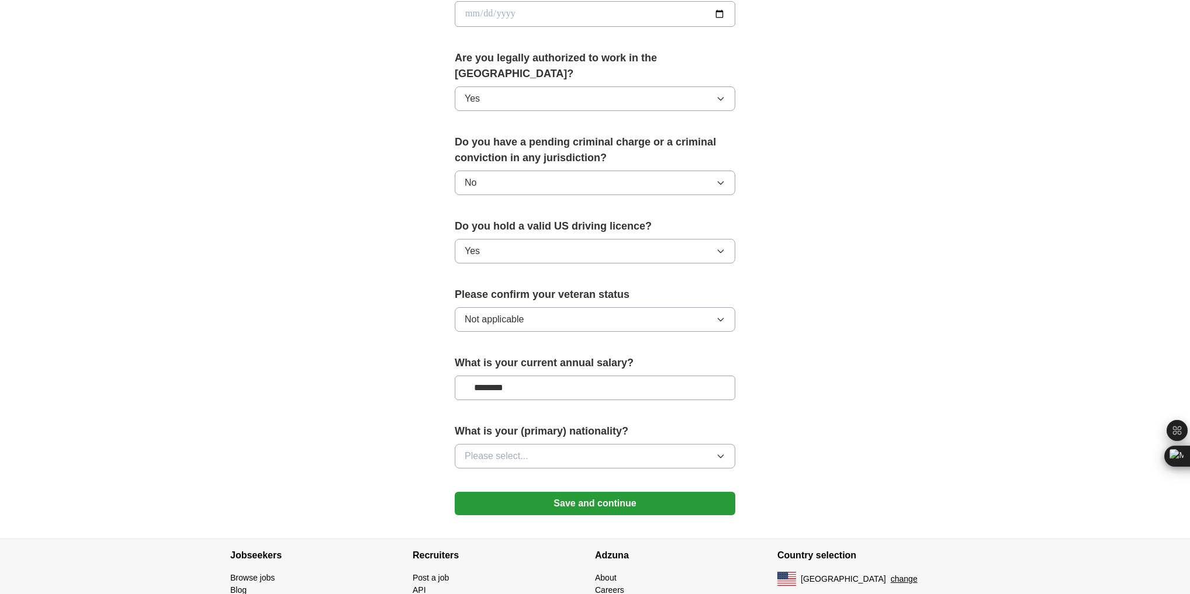
click at [798, 396] on div "**********" at bounding box center [595, 7] width 748 height 1064
click at [667, 444] on button "Please select..." at bounding box center [595, 456] width 280 height 25
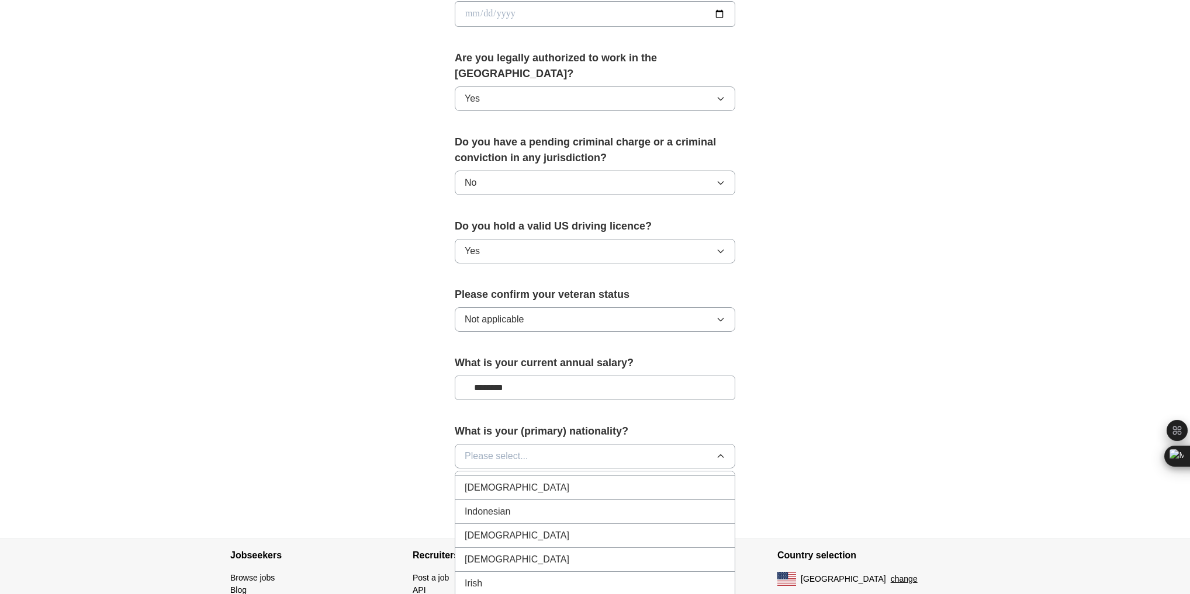
scroll to position [1963, 0]
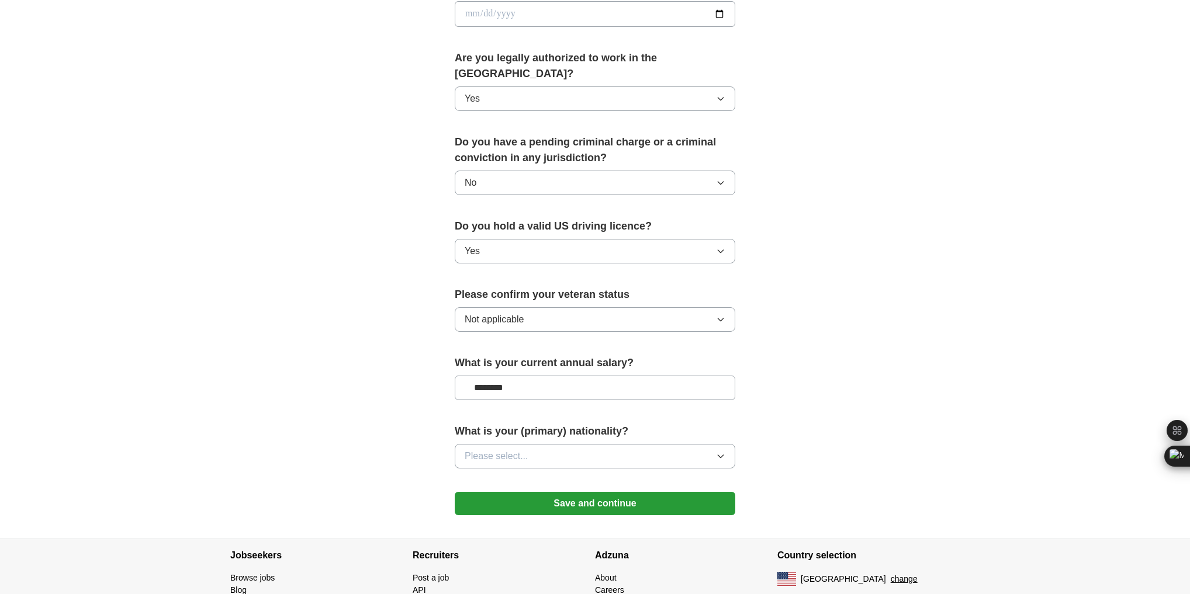
click at [817, 437] on div "**********" at bounding box center [595, 7] width 748 height 1064
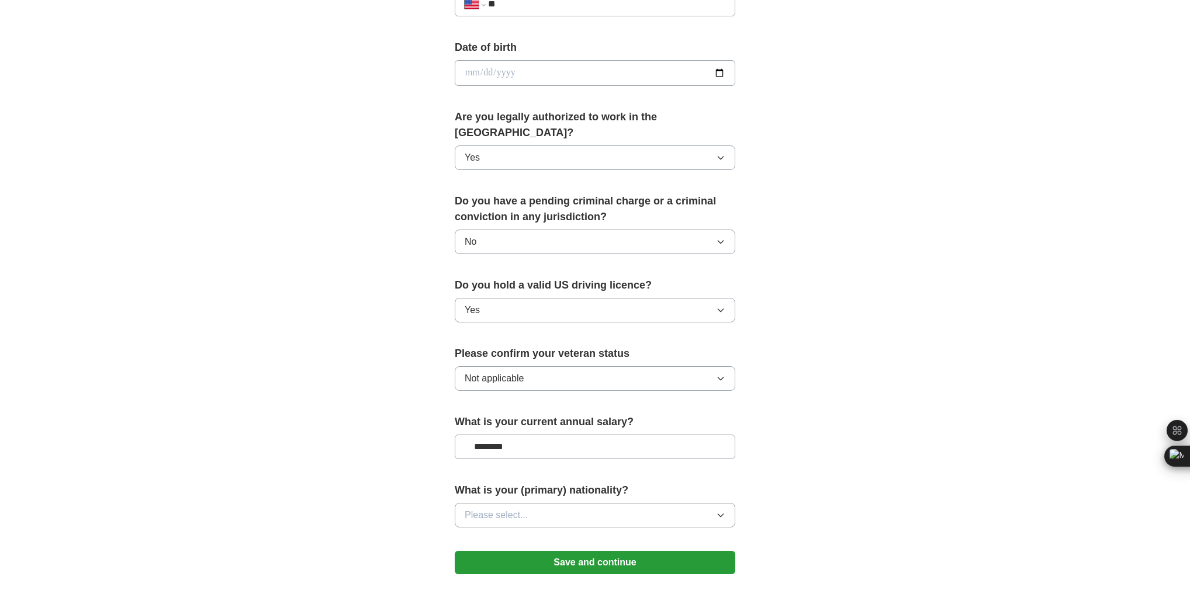
scroll to position [604, 0]
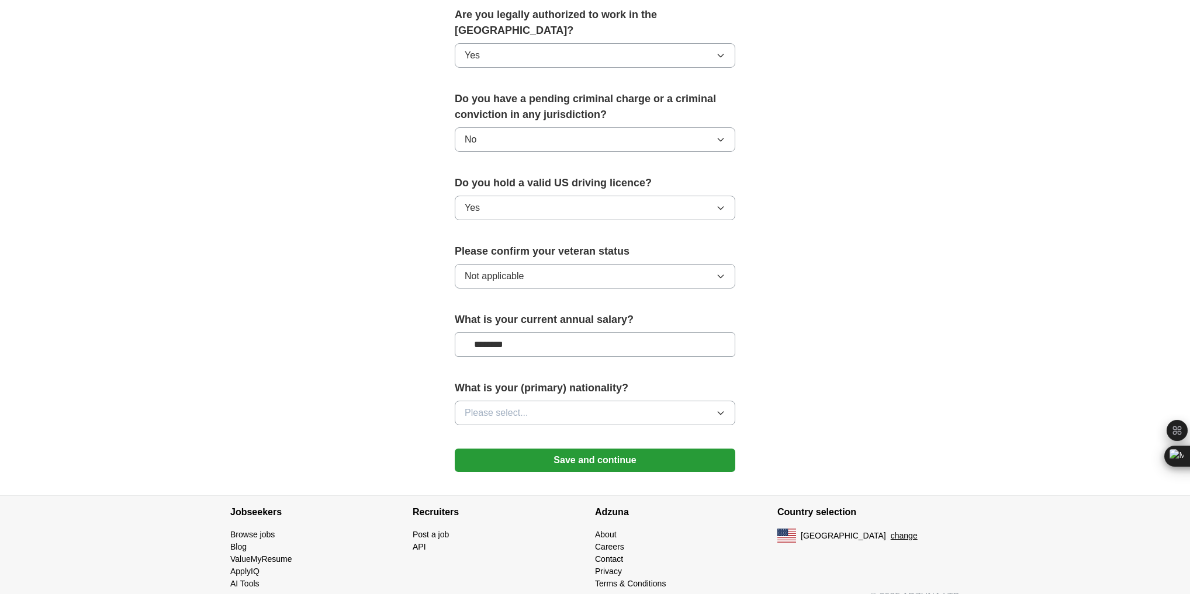
click at [588, 449] on button "Save and continue" at bounding box center [595, 460] width 280 height 23
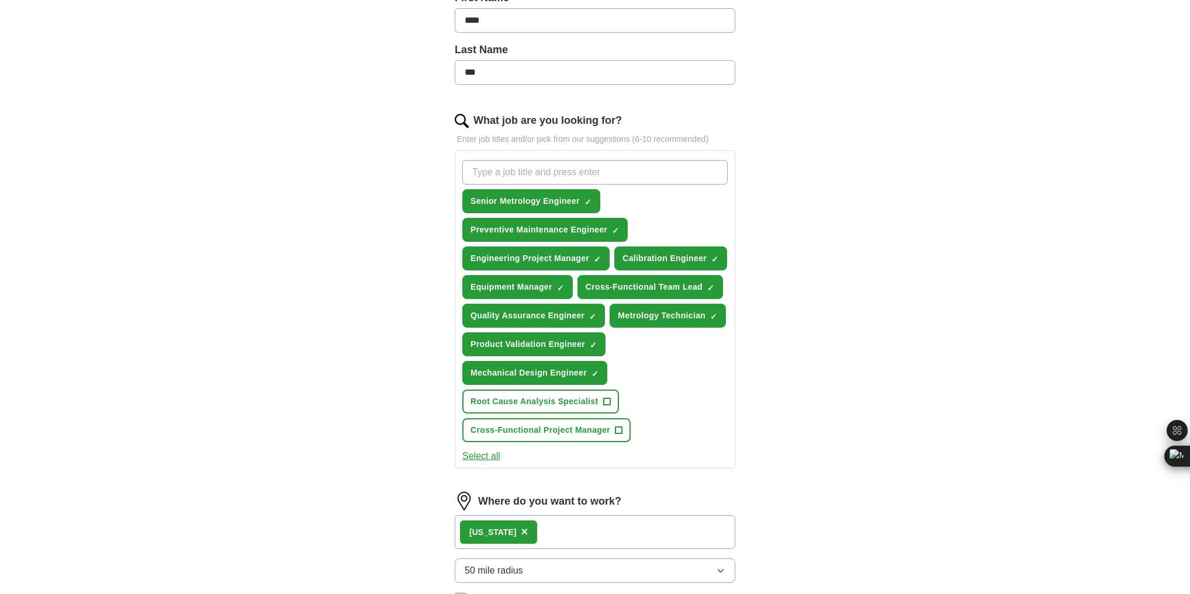
scroll to position [280, 0]
click at [0, 0] on span "×" at bounding box center [0, 0] width 0 height 0
click at [711, 282] on span "+" at bounding box center [710, 286] width 7 height 9
click at [0, 0] on span "×" at bounding box center [0, 0] width 0 height 0
drag, startPoint x: 693, startPoint y: 279, endPoint x: 652, endPoint y: 282, distance: 41.0
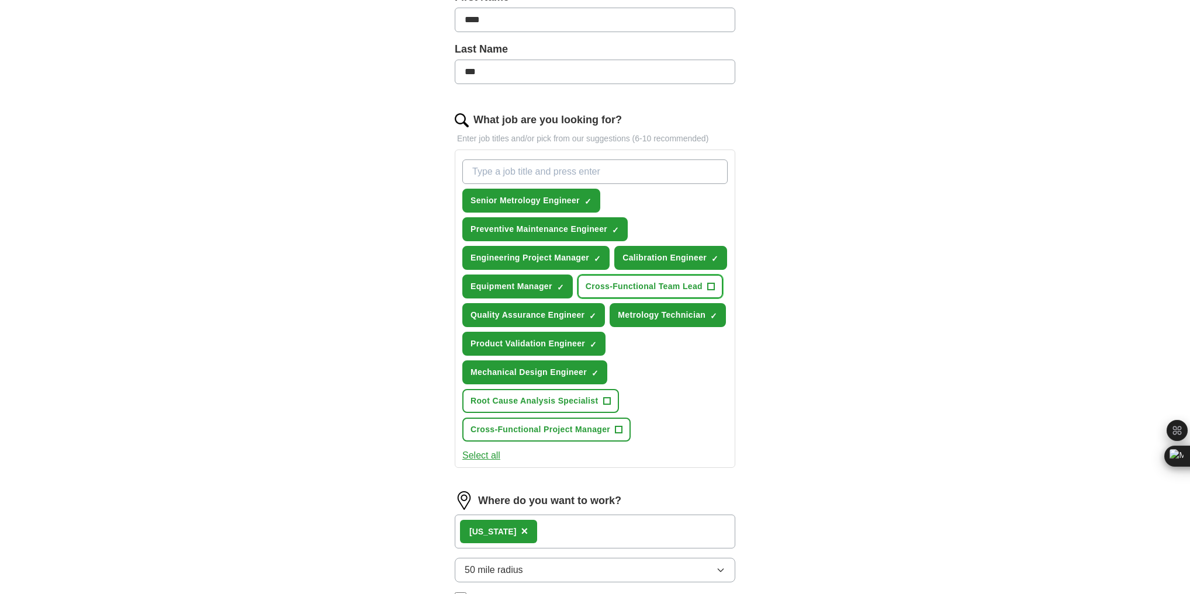
click at [653, 282] on span "Cross-Functional Team Lead" at bounding box center [643, 286] width 117 height 12
click at [690, 283] on span "Cross-Functional Team Lead" at bounding box center [643, 286] width 117 height 12
click at [561, 175] on input "What job are you looking for?" at bounding box center [594, 172] width 265 height 25
type input "Team lead"
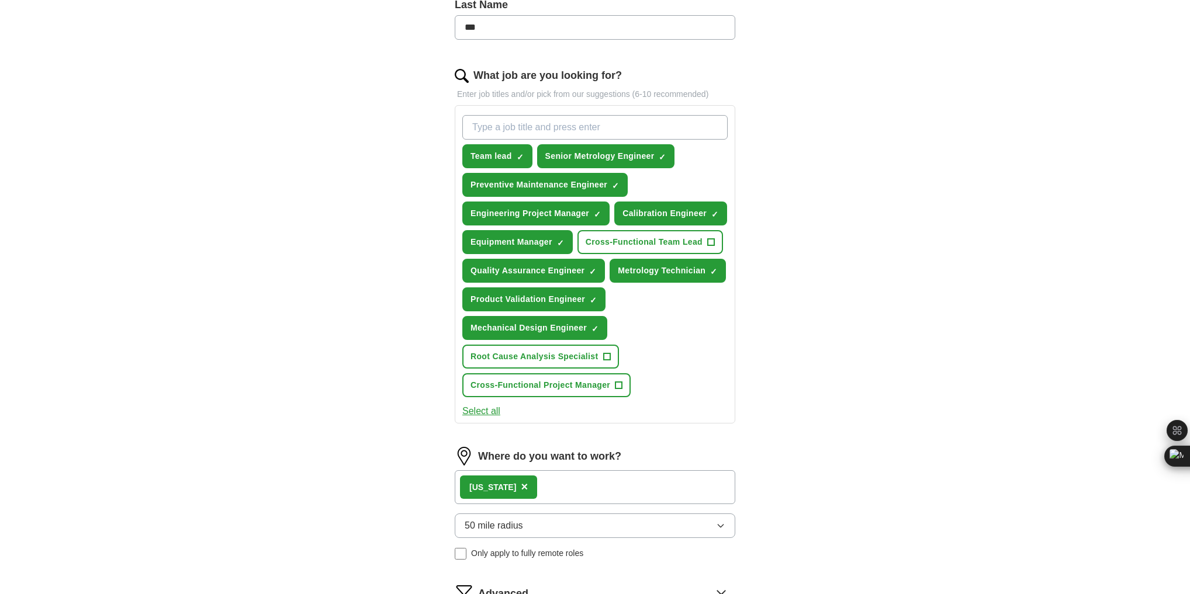
scroll to position [327, 0]
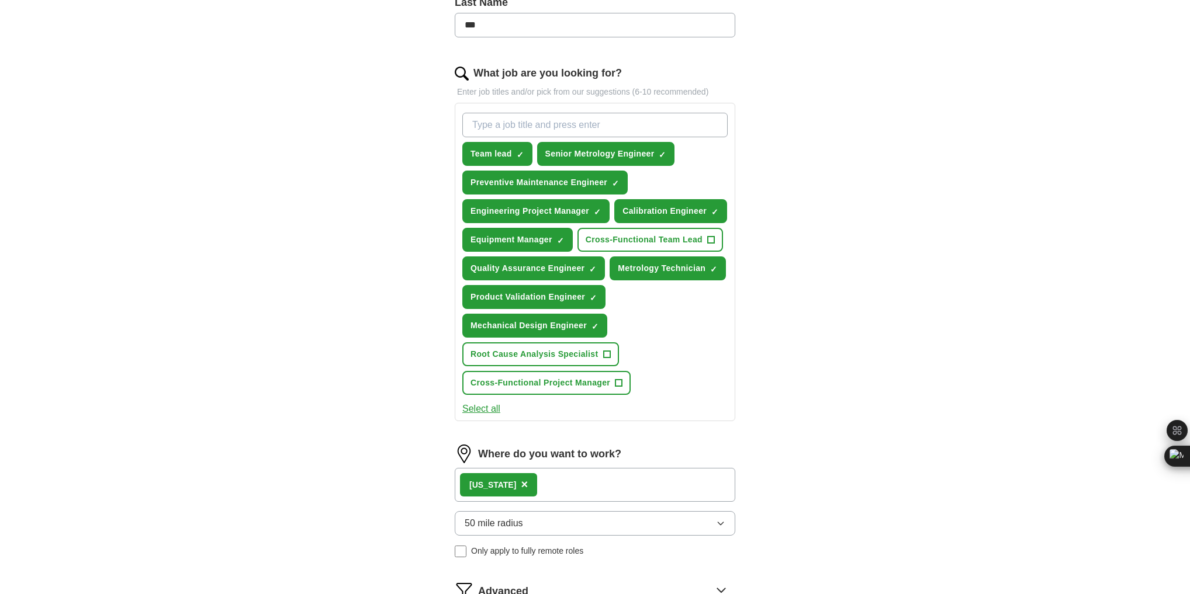
click at [660, 340] on div "Team lead ✓ × Senior Metrology Engineer ✓ × Preventive Maintenance Engineer ✓ ×…" at bounding box center [595, 254] width 270 height 292
click at [560, 325] on span "Mechanical Design Engineer" at bounding box center [528, 326] width 116 height 12
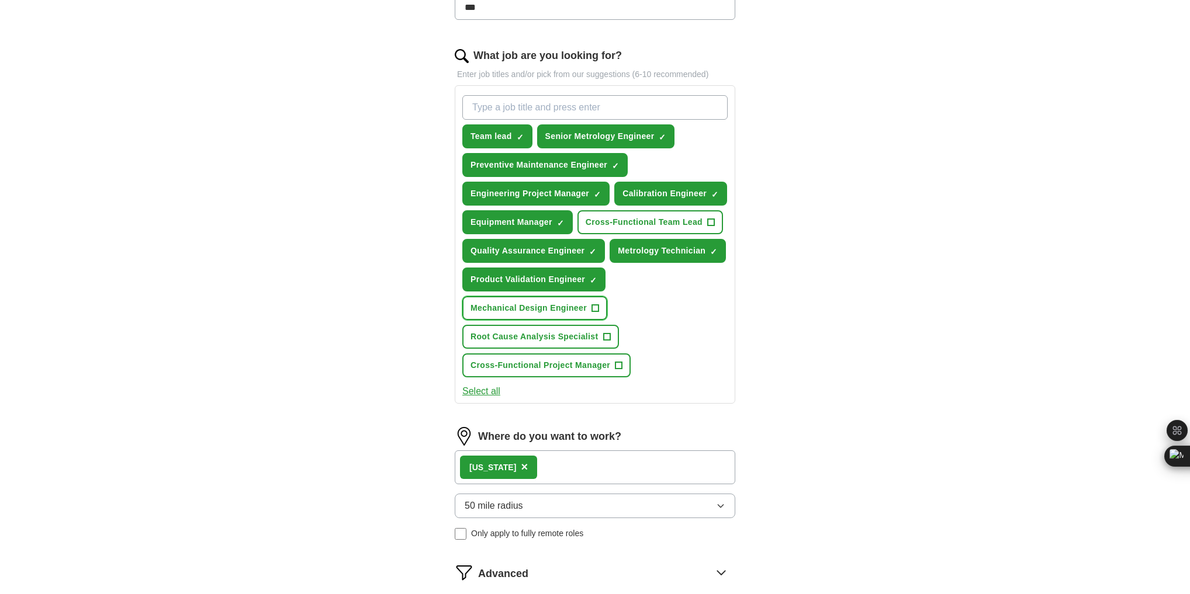
scroll to position [374, 0]
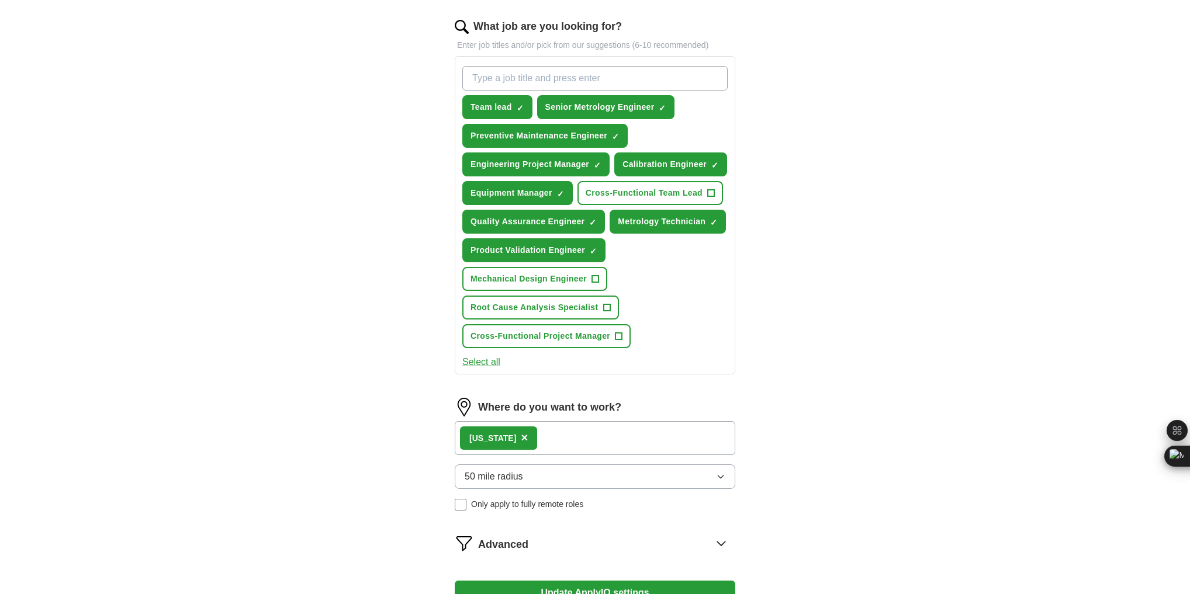
click at [501, 83] on input "What job are you looking for?" at bounding box center [594, 78] width 265 height 25
type input "mechanical engineer"
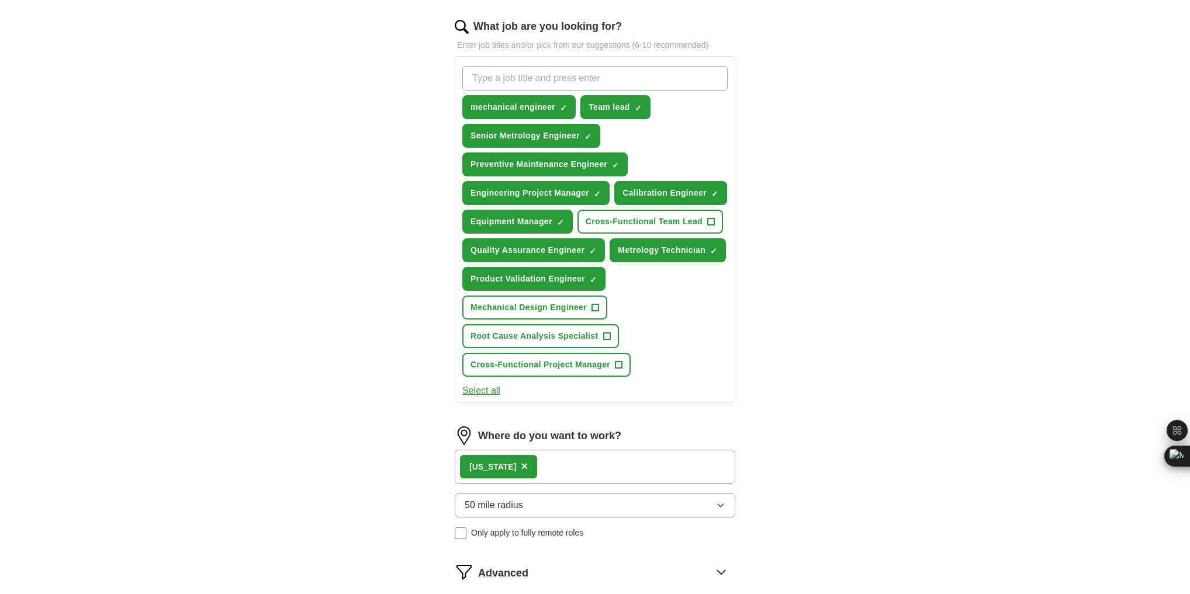
click at [540, 80] on input "What job are you looking for?" at bounding box center [594, 78] width 265 height 25
type input "service manager"
drag, startPoint x: 538, startPoint y: 72, endPoint x: 307, endPoint y: 65, distance: 230.3
click at [308, 65] on div "ApplyIQ Let ApplyIQ do the hard work of searching and applying for jobs. Just t…" at bounding box center [595, 175] width 748 height 1027
type input "hardware engineer"
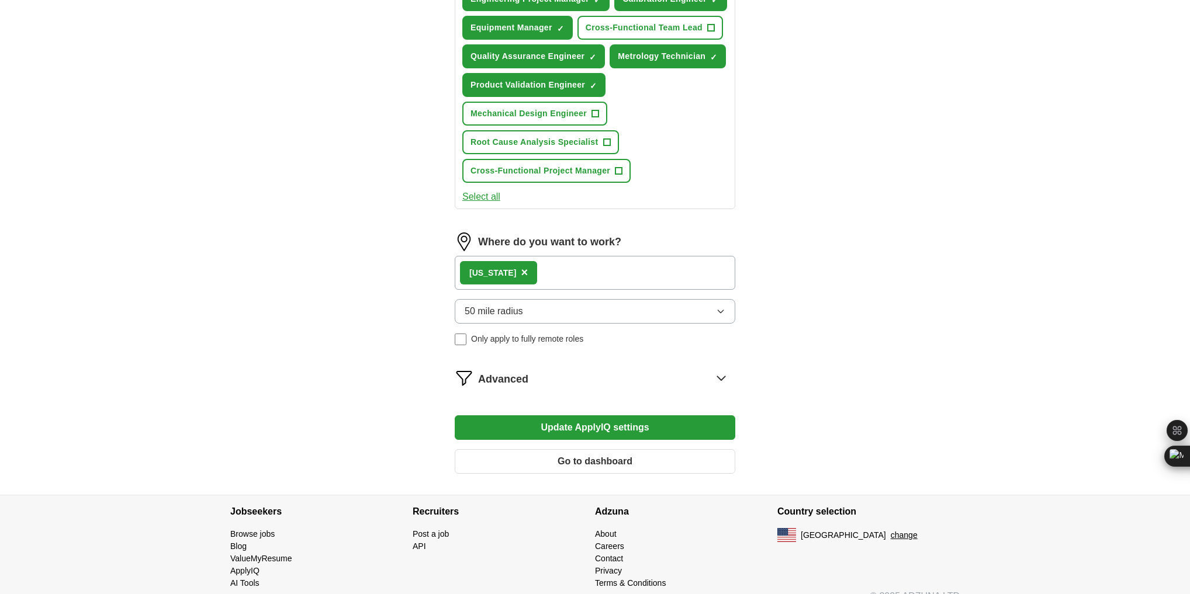
scroll to position [580, 0]
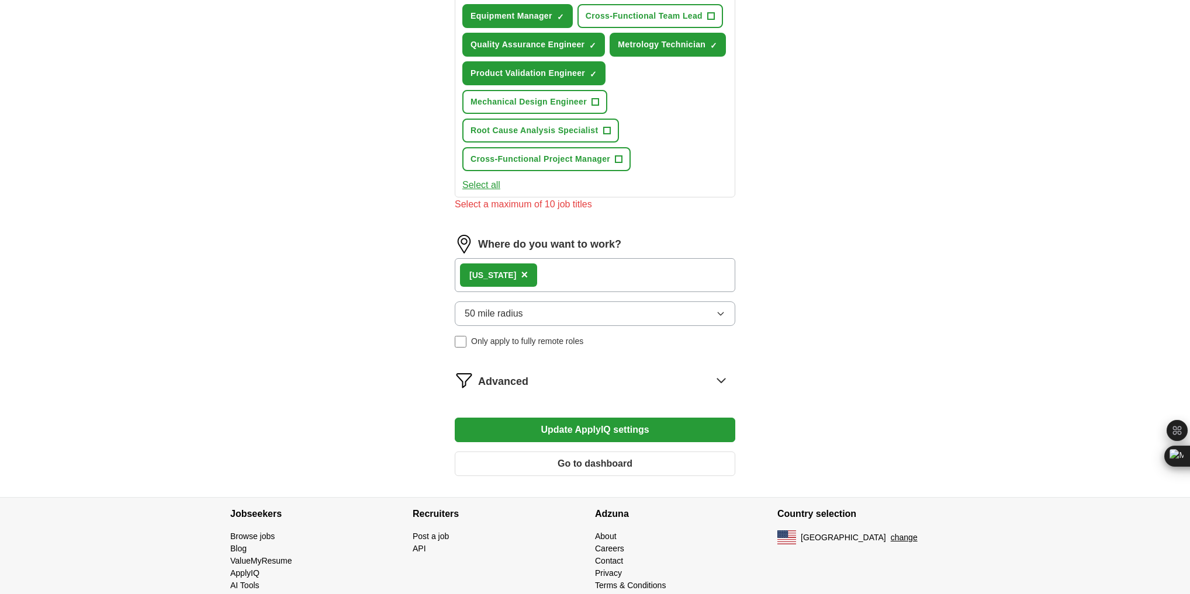
click at [637, 418] on button "Update ApplyIQ settings" at bounding box center [595, 430] width 280 height 25
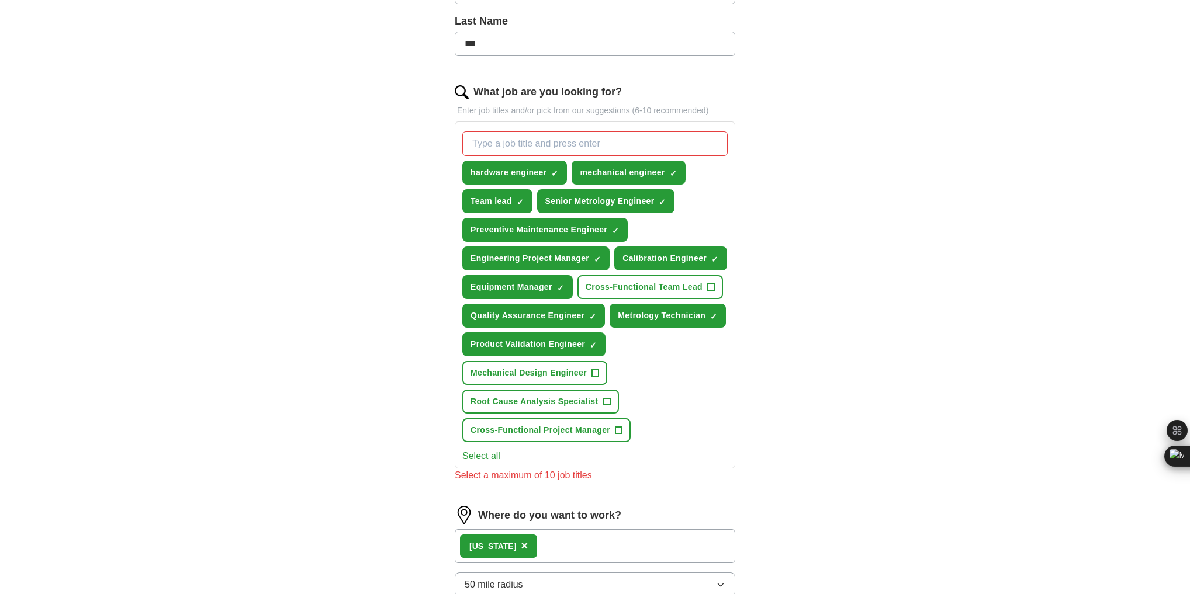
scroll to position [299, 0]
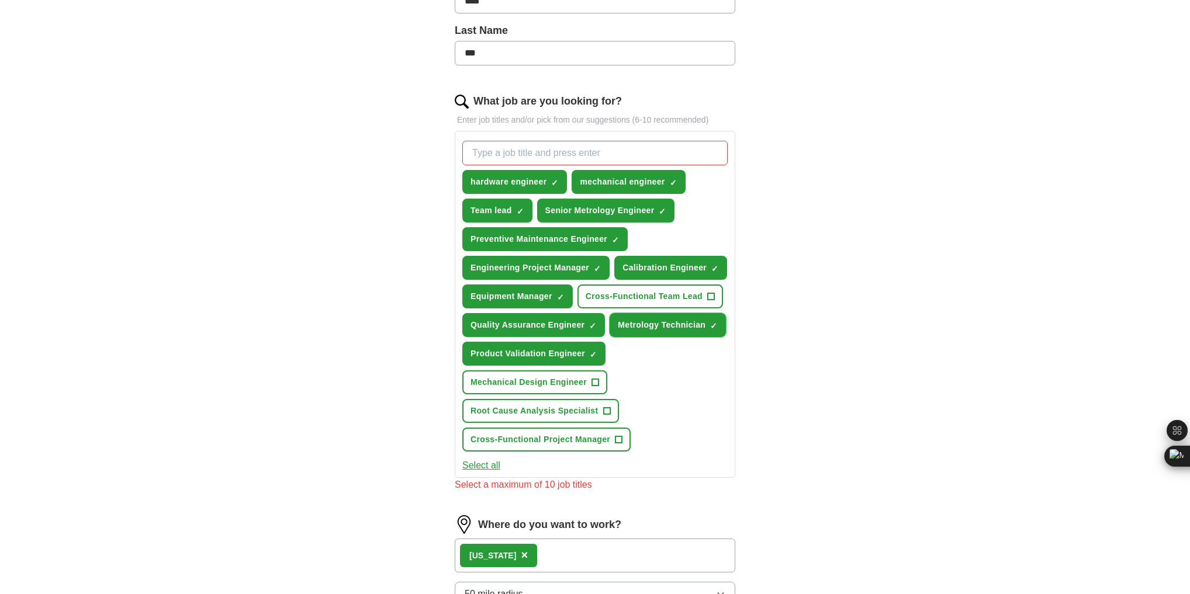
click at [0, 0] on span "×" at bounding box center [0, 0] width 0 height 0
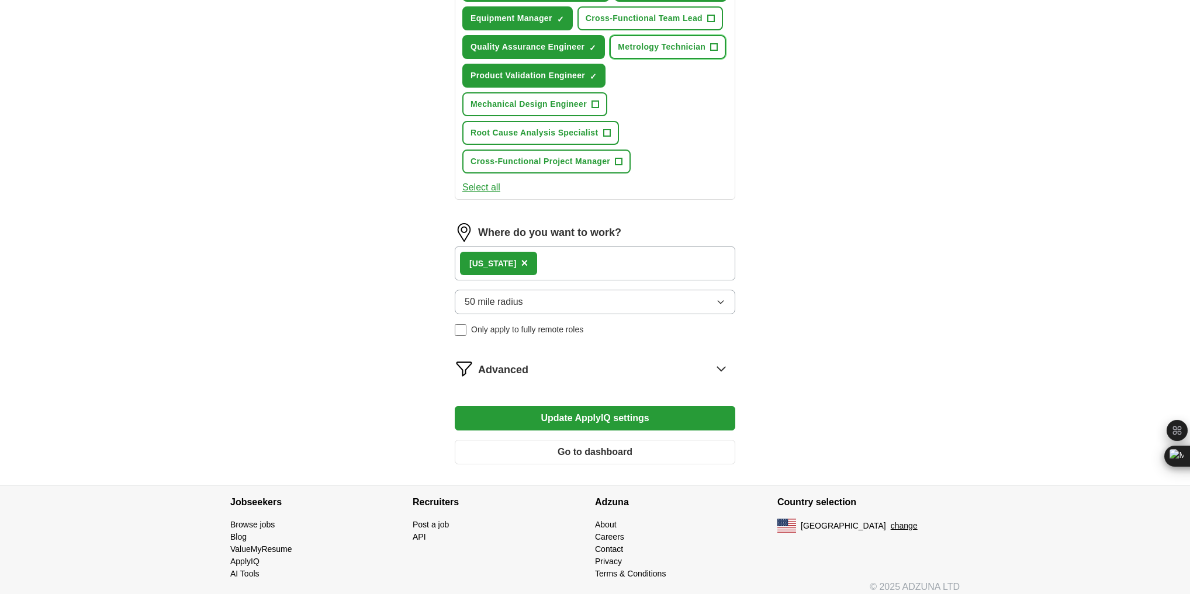
scroll to position [580, 0]
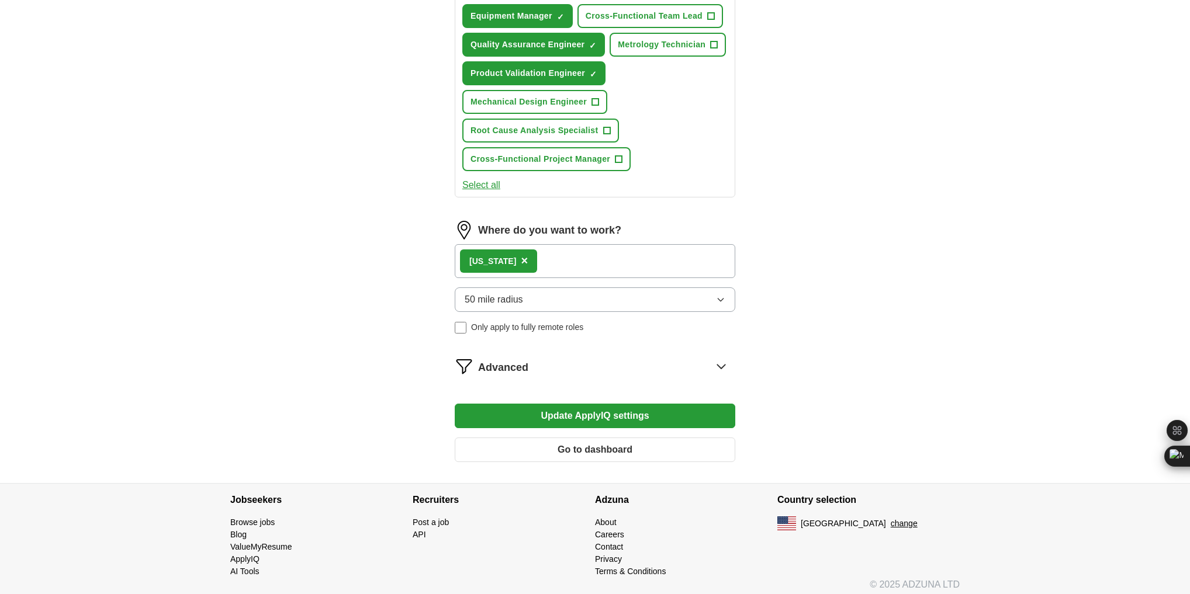
click at [603, 404] on button "Update ApplyIQ settings" at bounding box center [595, 416] width 280 height 25
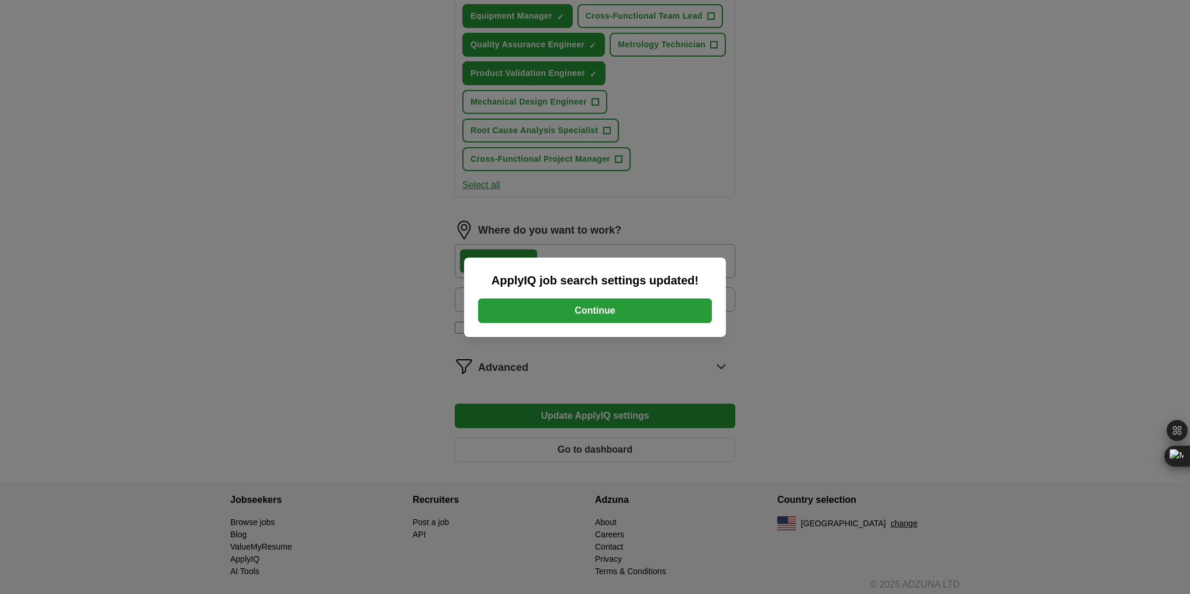
click at [623, 318] on button "Continue" at bounding box center [595, 311] width 234 height 25
